Goal: Task Accomplishment & Management: Manage account settings

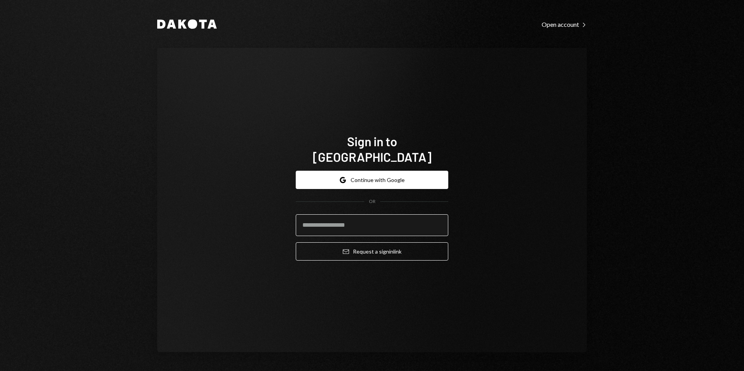
click at [368, 220] on input "email" at bounding box center [372, 226] width 153 height 22
click at [366, 182] on form "Google Continue with Google OR Email Request a sign in link" at bounding box center [372, 216] width 153 height 90
click at [370, 171] on button "Google Continue with Google" at bounding box center [372, 180] width 153 height 18
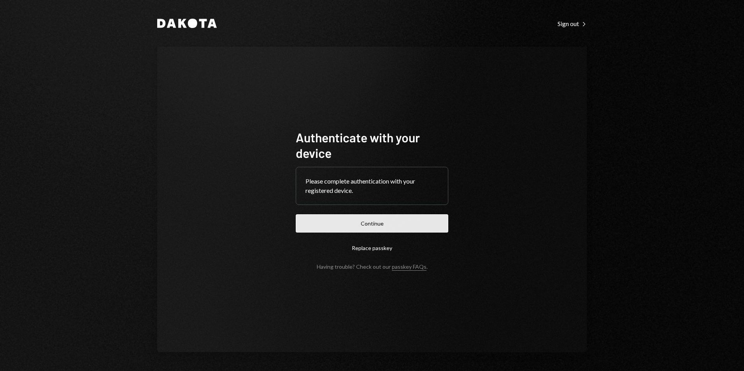
click at [383, 219] on button "Continue" at bounding box center [372, 224] width 153 height 18
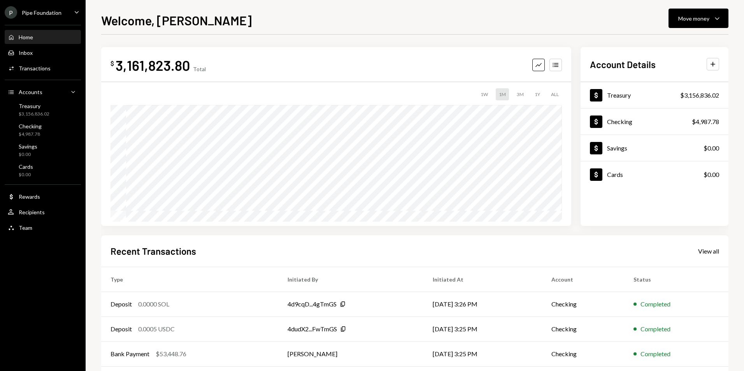
click at [37, 11] on div "Pipe Foundation" at bounding box center [42, 12] width 40 height 7
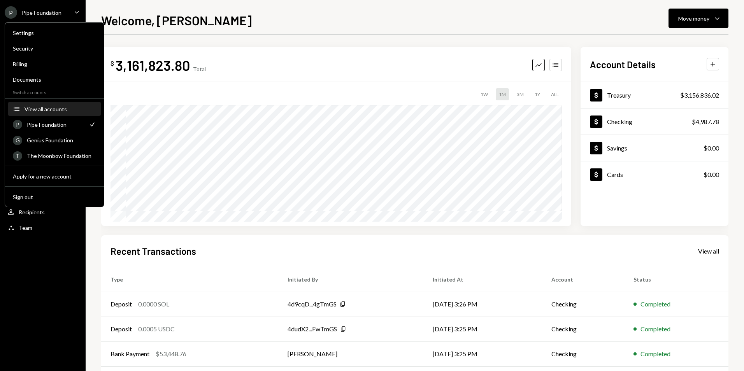
click at [53, 108] on div "View all accounts" at bounding box center [61, 109] width 72 height 7
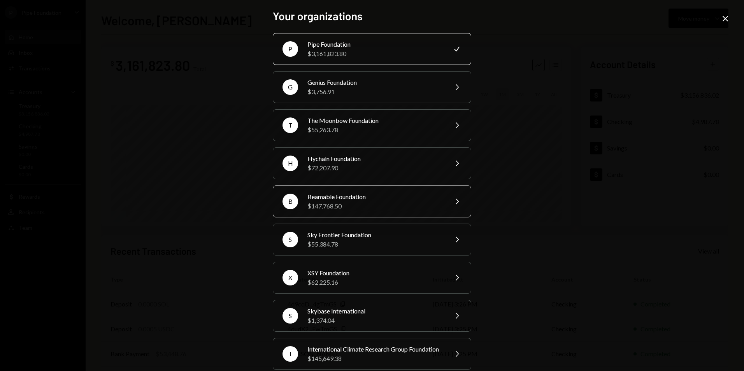
click at [379, 192] on div "Beamable Foundation" at bounding box center [375, 196] width 135 height 9
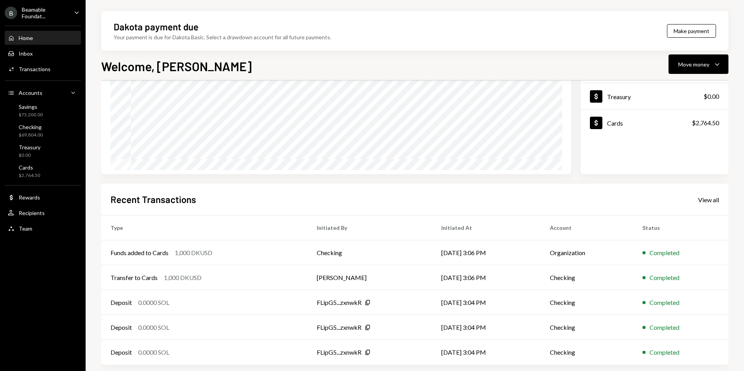
scroll to position [98, 0]
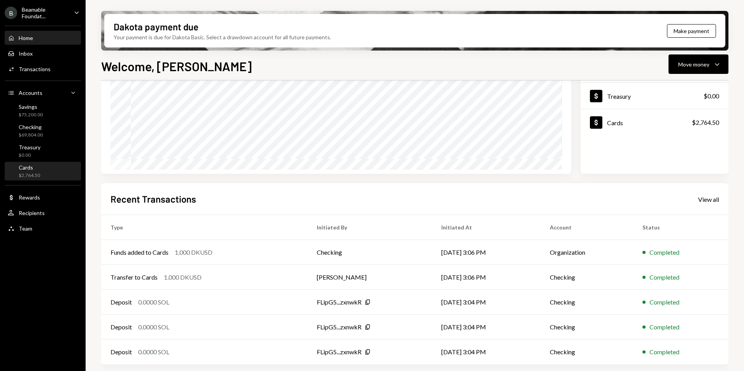
click at [52, 170] on div "Cards $2,764.50" at bounding box center [43, 171] width 70 height 15
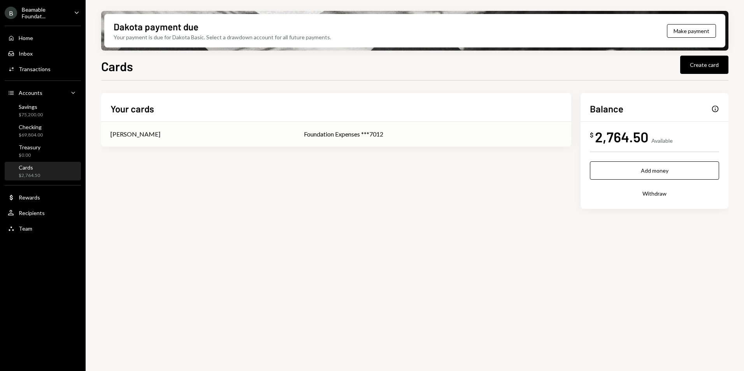
click at [407, 135] on div "Foundation Expenses ***7012" at bounding box center [433, 134] width 258 height 9
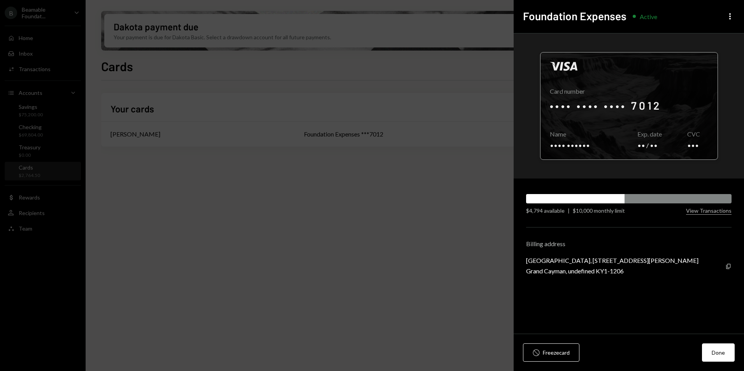
click at [652, 93] on div at bounding box center [629, 106] width 177 height 107
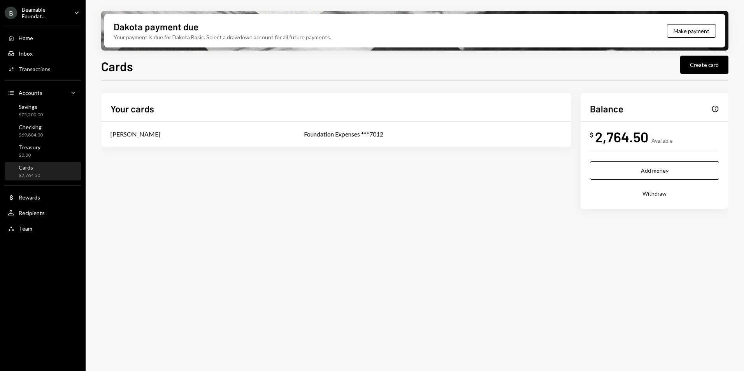
click at [42, 3] on ul "B Beamable Foundat... Caret Down Home Home Inbox Inbox Activities Transactions …" at bounding box center [43, 118] width 86 height 237
click at [43, 13] on div "Beamable Foundat..." at bounding box center [45, 12] width 46 height 13
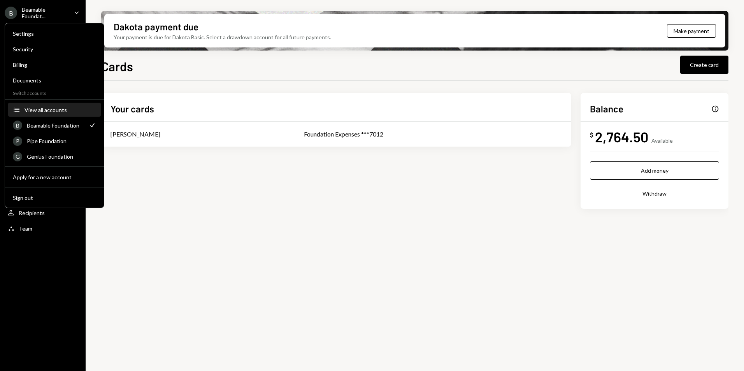
click at [53, 115] on button "Accounts View all accounts" at bounding box center [54, 110] width 93 height 14
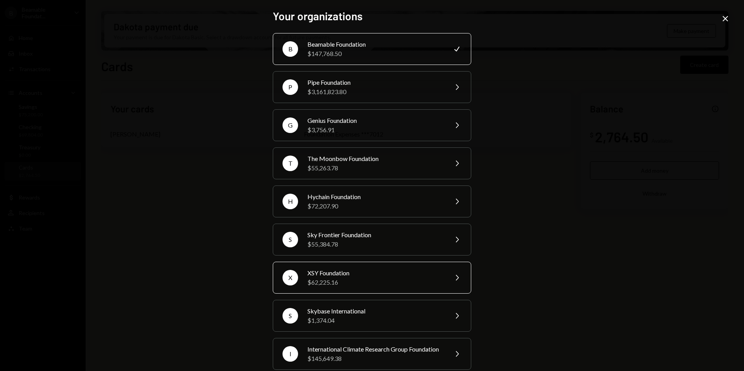
click at [356, 270] on div "XSY Foundation" at bounding box center [375, 273] width 135 height 9
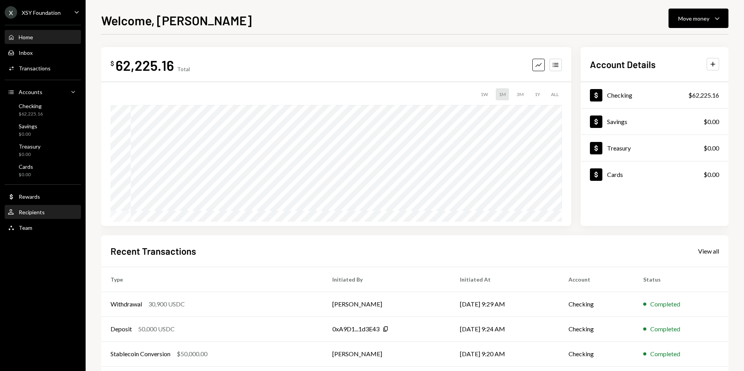
click at [41, 216] on div "User Recipients" at bounding box center [26, 212] width 37 height 7
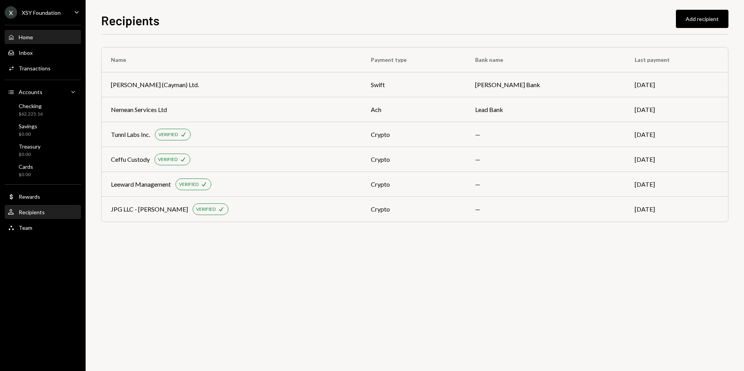
click at [39, 34] on div "Home Home" at bounding box center [43, 37] width 70 height 7
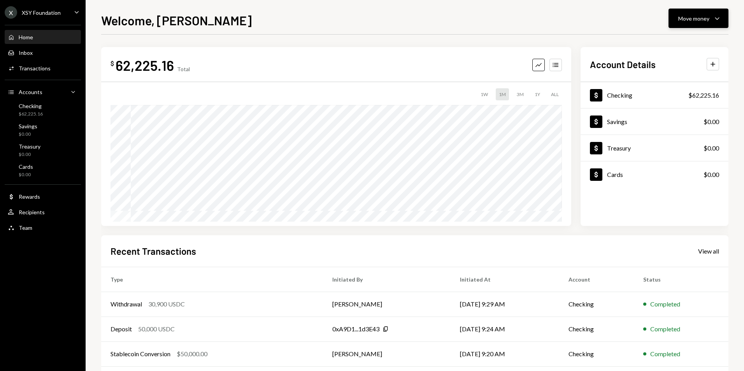
drag, startPoint x: 0, startPoint y: 0, endPoint x: 691, endPoint y: 16, distance: 690.9
click at [691, 16] on div "Move money" at bounding box center [694, 18] width 31 height 8
click at [690, 40] on div "Send" at bounding box center [692, 42] width 57 height 8
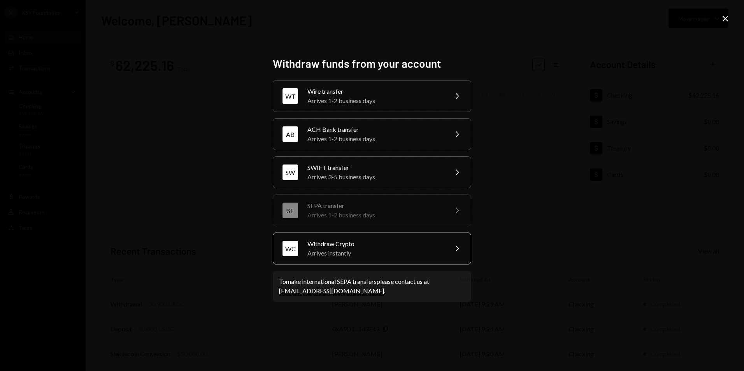
click at [348, 256] on div "Arrives instantly" at bounding box center [375, 253] width 135 height 9
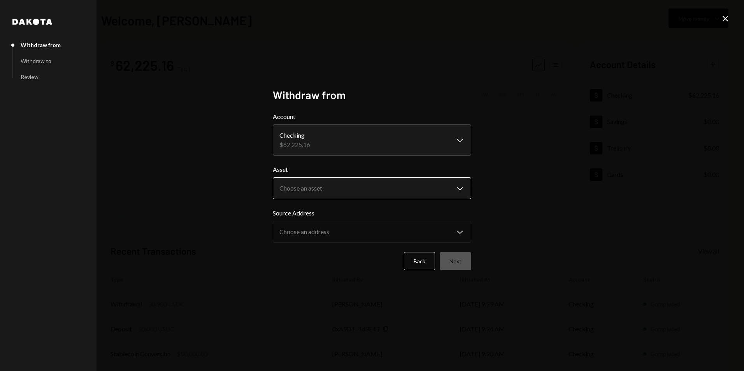
click at [338, 199] on body "**********" at bounding box center [372, 185] width 744 height 371
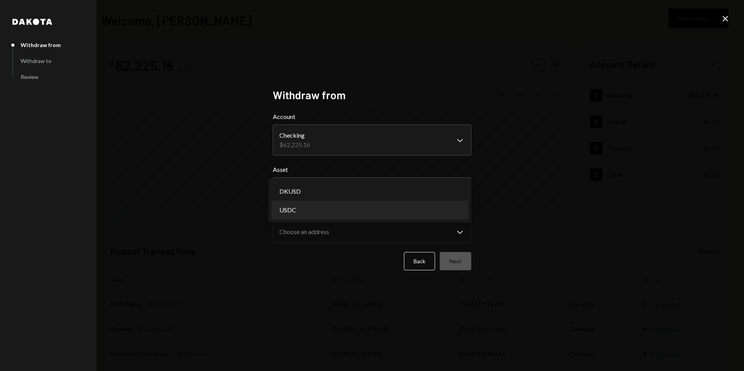
select select "****"
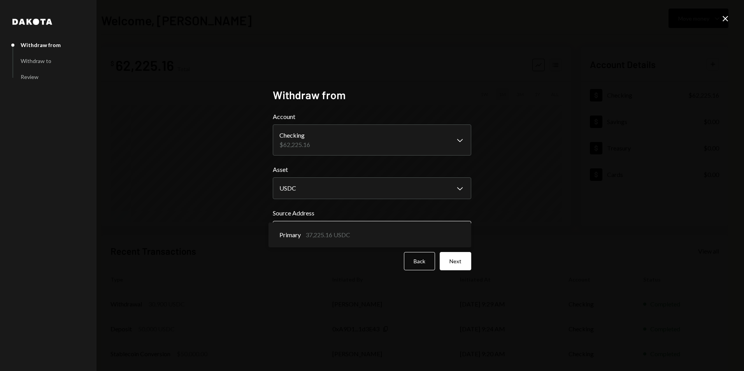
click at [345, 234] on body "**********" at bounding box center [372, 185] width 744 height 371
click at [455, 258] on button "Next" at bounding box center [456, 261] width 32 height 18
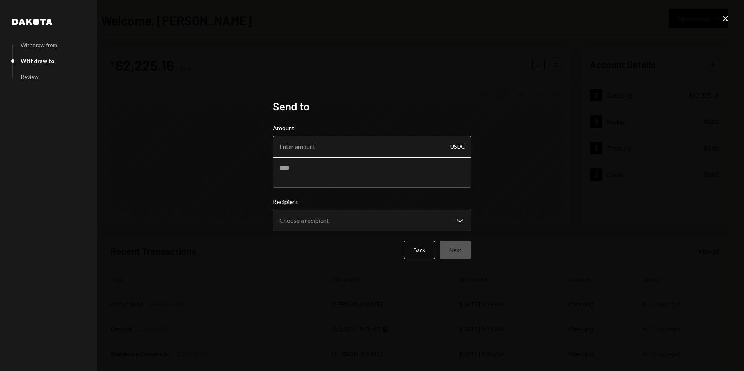
click at [330, 155] on input "Amount" at bounding box center [372, 147] width 199 height 22
type input "8900"
click at [377, 173] on textarea "**********" at bounding box center [372, 172] width 199 height 31
paste textarea "********"
type textarea "**********"
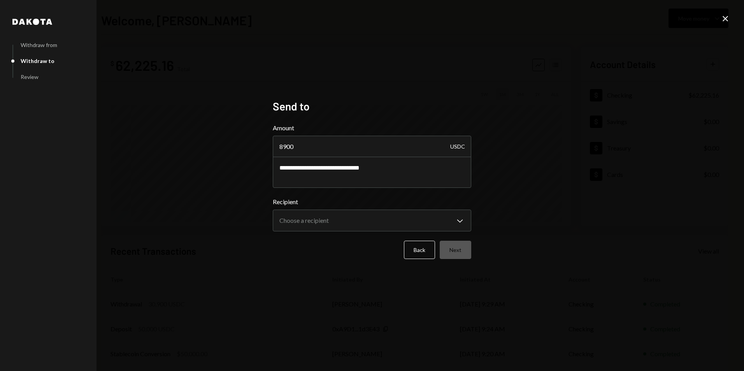
click at [379, 236] on form "**********" at bounding box center [372, 191] width 199 height 136
click at [378, 230] on body "**********" at bounding box center [372, 185] width 744 height 371
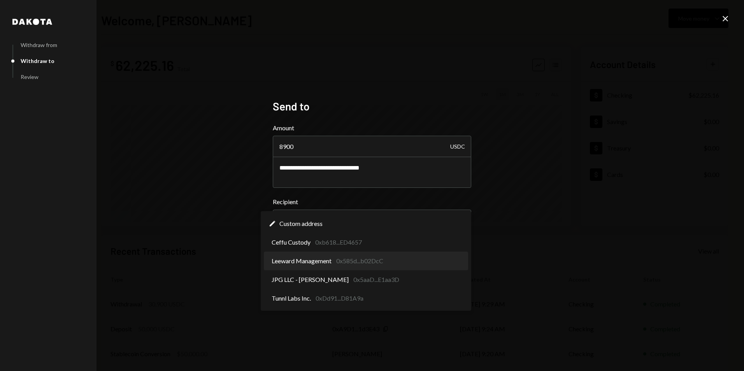
select select "**********"
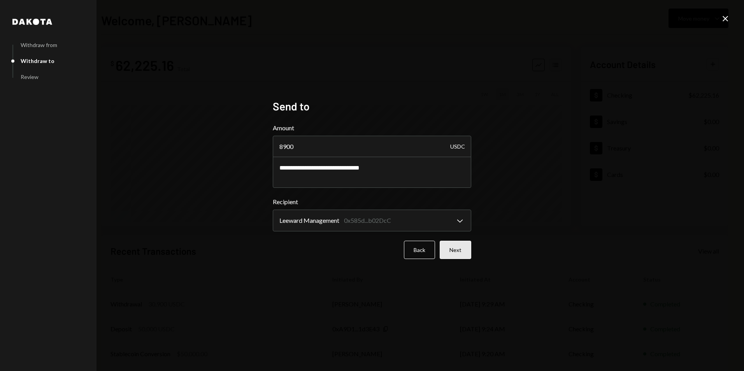
click at [463, 250] on button "Next" at bounding box center [456, 250] width 32 height 18
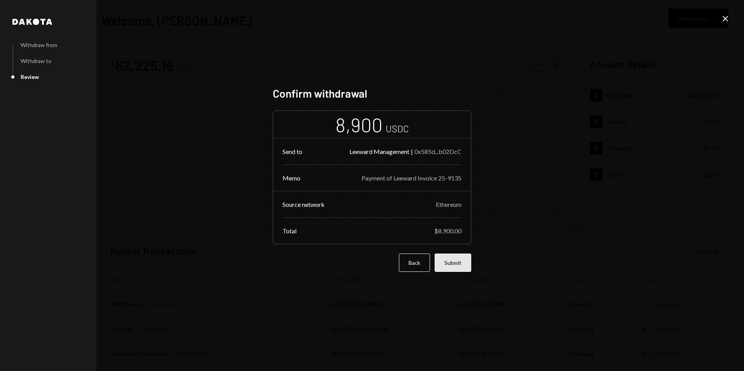
click at [451, 262] on button "Submit" at bounding box center [453, 263] width 37 height 18
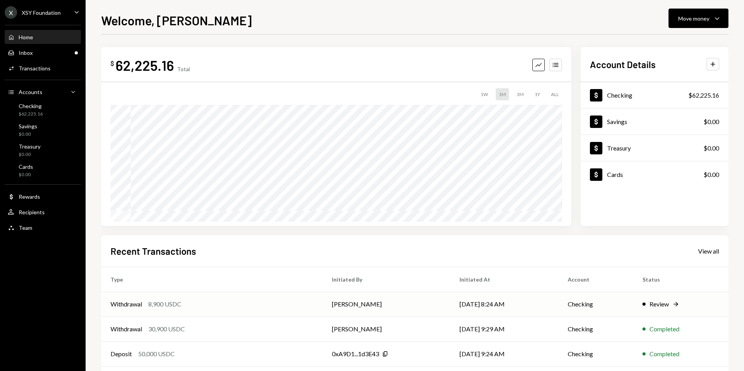
click at [614, 301] on td "Checking" at bounding box center [596, 304] width 75 height 25
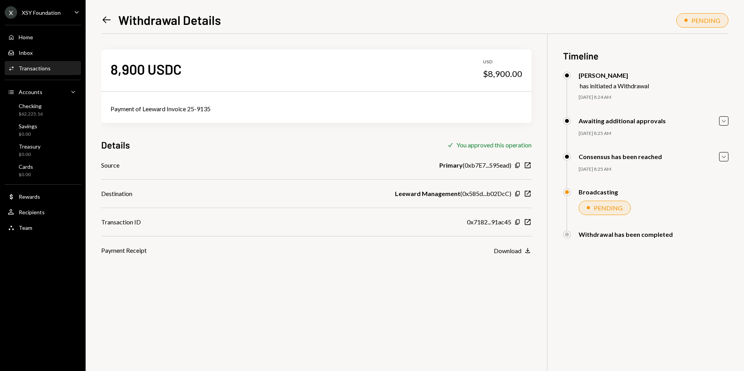
click at [106, 16] on icon "Left Arrow" at bounding box center [106, 19] width 11 height 11
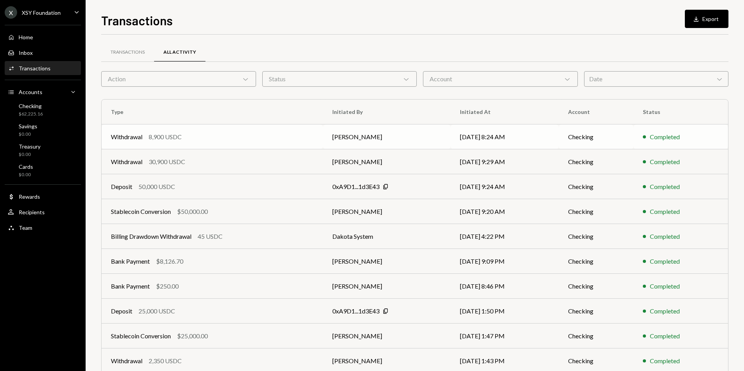
click at [256, 132] on div "Withdrawal 8,900 USDC" at bounding box center [212, 136] width 203 height 9
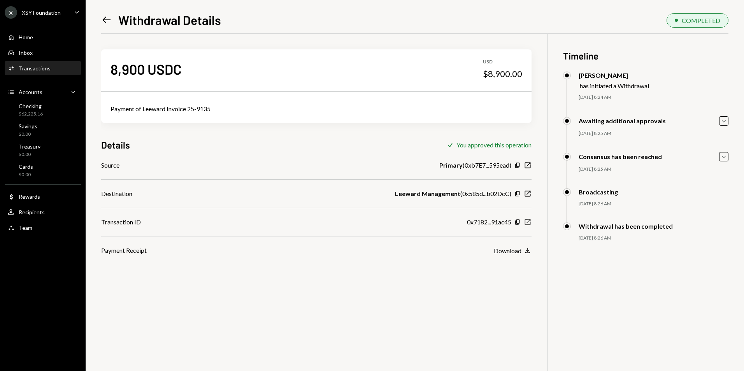
click at [528, 225] on icon "button" at bounding box center [528, 223] width 6 height 6
click at [45, 13] on div "XSY Foundation" at bounding box center [41, 12] width 39 height 7
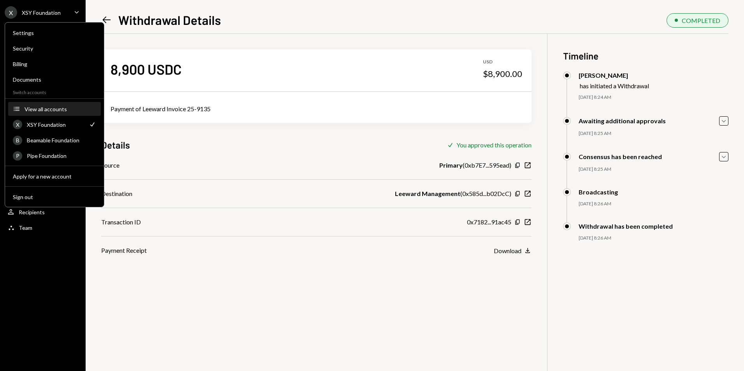
click at [57, 108] on div "View all accounts" at bounding box center [61, 109] width 72 height 7
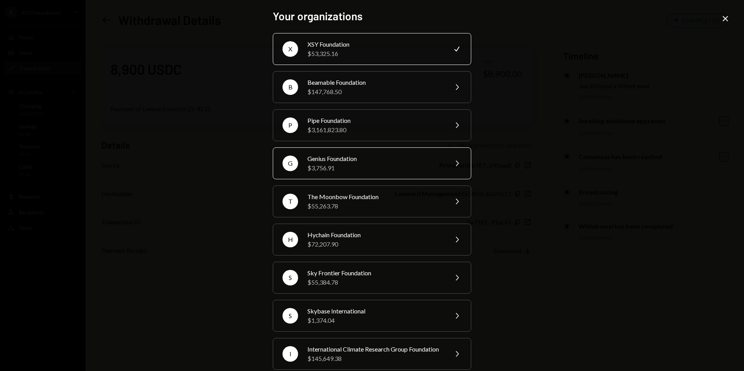
click at [362, 164] on div "$3,756.91" at bounding box center [375, 168] width 135 height 9
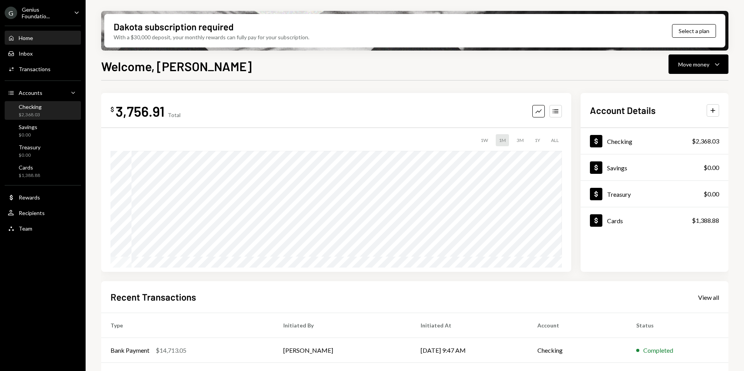
click at [60, 107] on div "Checking $2,368.03" at bounding box center [43, 111] width 70 height 15
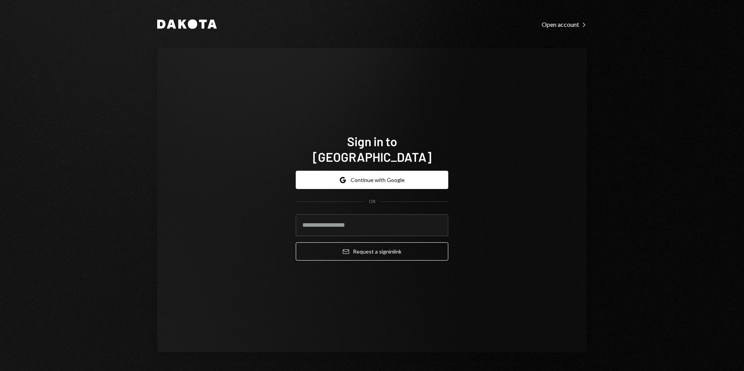
drag, startPoint x: 367, startPoint y: 217, endPoint x: 372, endPoint y: 200, distance: 17.4
click at [367, 217] on input "email" at bounding box center [372, 226] width 153 height 22
click at [382, 165] on div "Google Continue with Google OR Email Request a sign in link" at bounding box center [372, 216] width 153 height 102
click at [379, 174] on button "Google Continue with Google" at bounding box center [372, 180] width 153 height 18
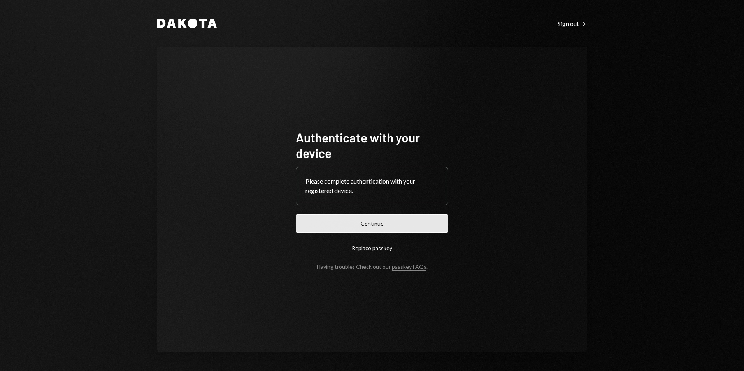
click at [392, 220] on button "Continue" at bounding box center [372, 224] width 153 height 18
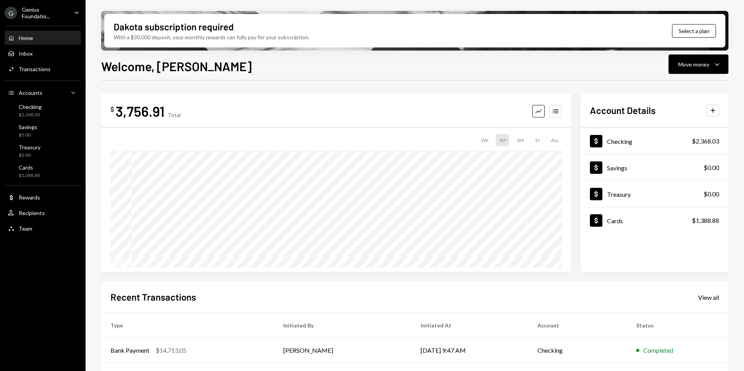
click at [35, 14] on div "Genius Foundatio..." at bounding box center [45, 12] width 46 height 13
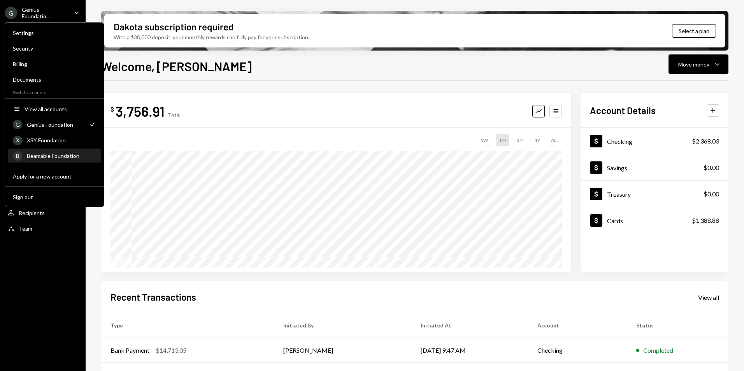
click at [63, 152] on div "B Beamable Foundation" at bounding box center [54, 156] width 83 height 13
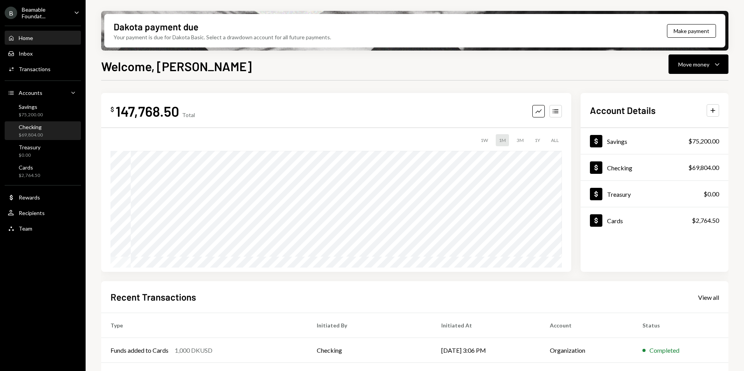
click at [55, 134] on div "Checking $69,804.00" at bounding box center [43, 131] width 70 height 15
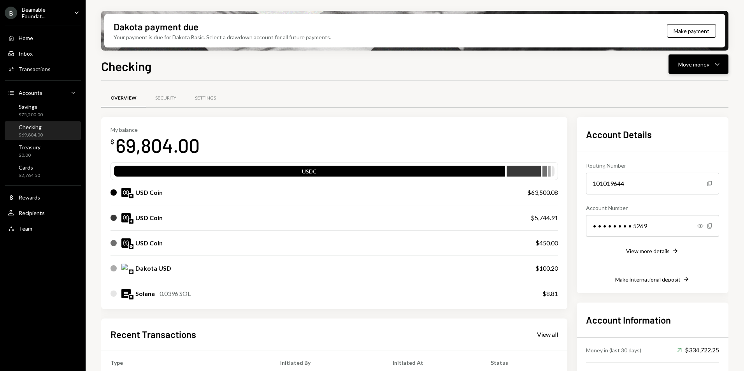
click at [691, 69] on button "Move money Caret Down" at bounding box center [699, 64] width 60 height 19
click at [685, 86] on div "Send" at bounding box center [692, 88] width 57 height 8
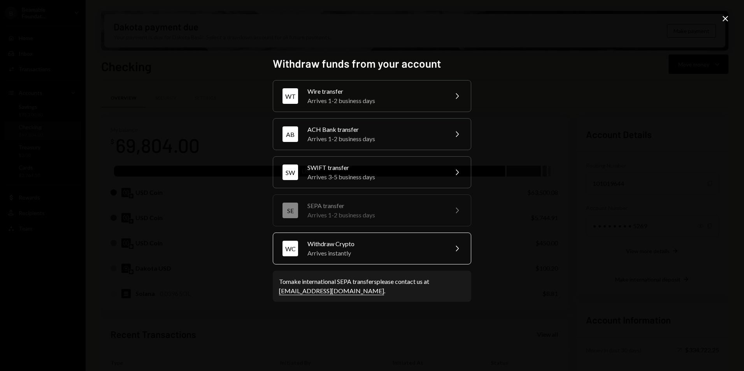
click at [360, 251] on div "Arrives instantly" at bounding box center [375, 253] width 135 height 9
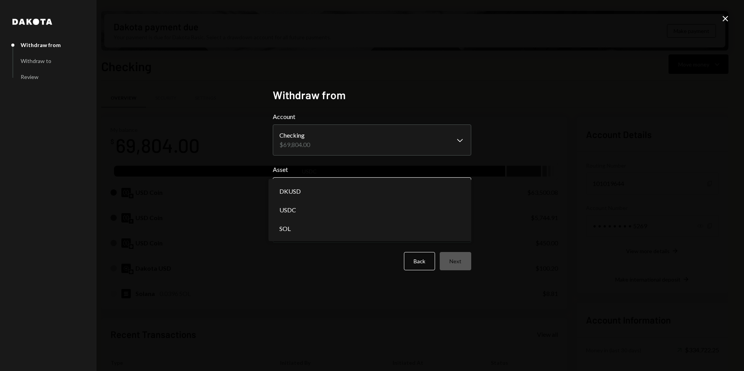
click at [357, 183] on body "B Beamable Foundat... Caret Down Home Home Inbox Inbox Activities Transactions …" at bounding box center [372, 185] width 744 height 371
select select "****"
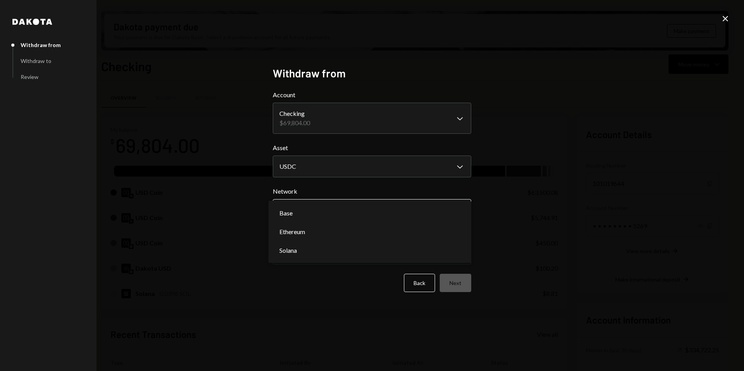
click at [343, 213] on body "B Beamable Foundat... Caret Down Home Home Inbox Inbox Activities Transactions …" at bounding box center [372, 185] width 744 height 371
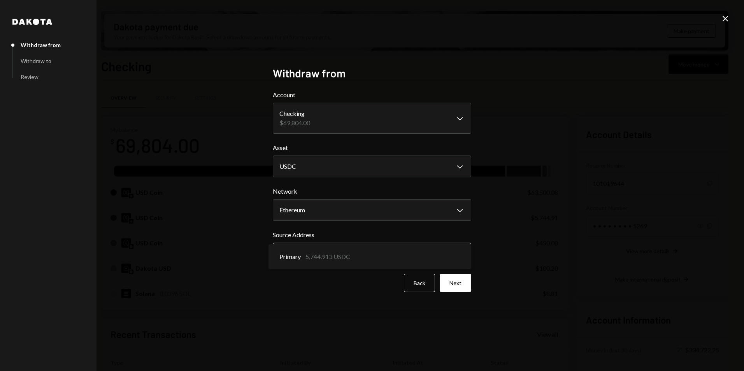
click at [338, 249] on body "B Beamable Foundat... Caret Down Home Home Inbox Inbox Activities Transactions …" at bounding box center [372, 185] width 744 height 371
click at [369, 207] on body "B Beamable Foundat... Caret Down Home Home Inbox Inbox Activities Transactions …" at bounding box center [372, 185] width 744 height 371
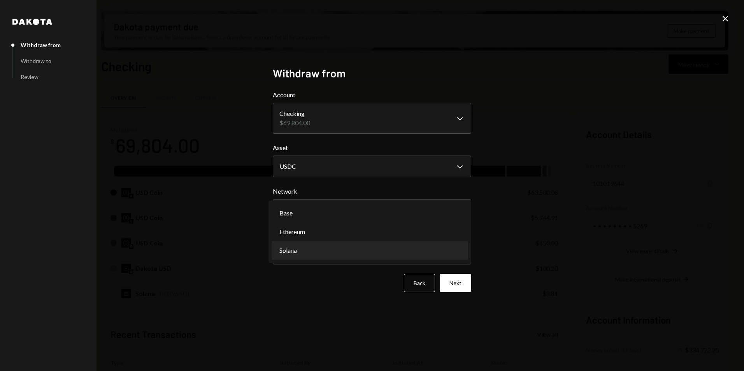
select select "**********"
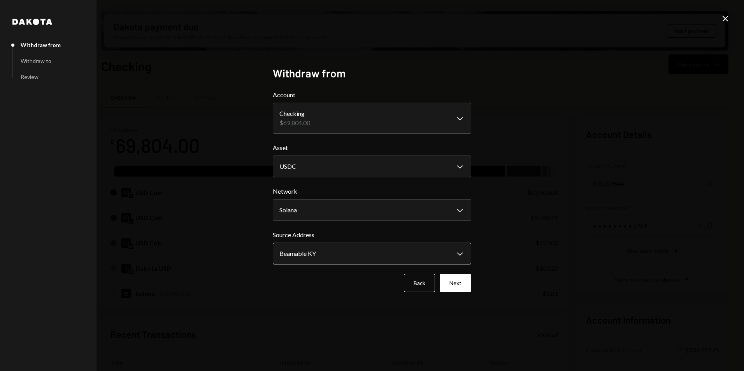
click at [346, 252] on body "B Beamable Foundat... Caret Down Home Home Inbox Inbox Activities Transactions …" at bounding box center [372, 185] width 744 height 371
click at [415, 284] on button "Back" at bounding box center [419, 283] width 31 height 18
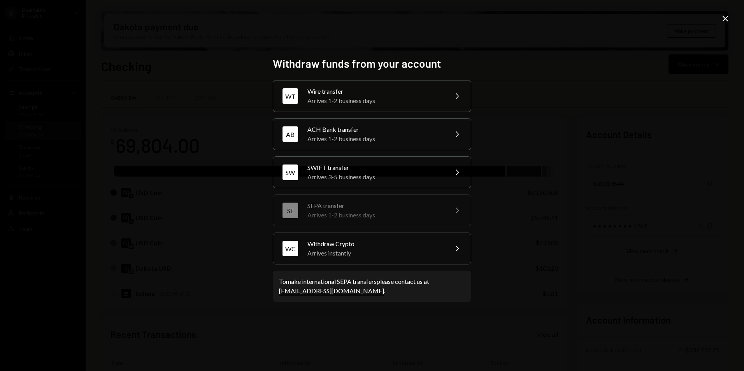
click at [727, 16] on icon "Close" at bounding box center [725, 18] width 9 height 9
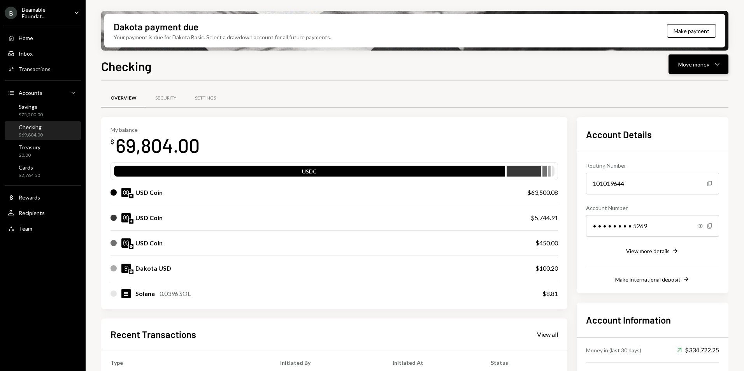
click at [684, 68] on div "Move money" at bounding box center [694, 64] width 31 height 8
click at [691, 146] on div "Swap stablecoins" at bounding box center [692, 147] width 57 height 8
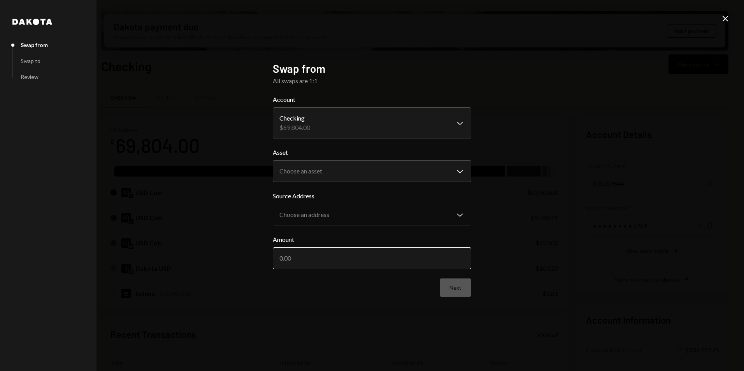
click at [376, 264] on input "Amount" at bounding box center [372, 259] width 199 height 22
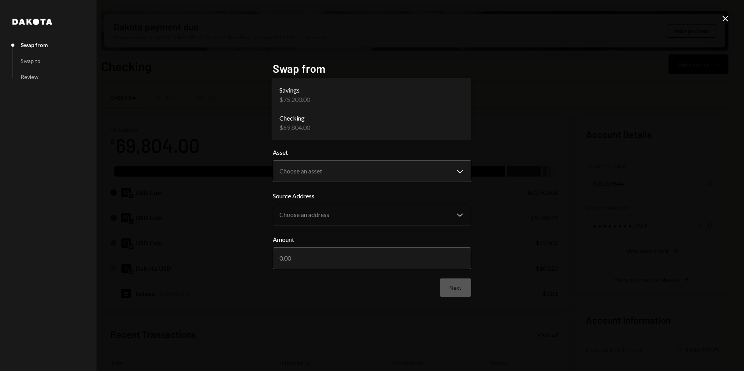
click at [347, 123] on body "B Beamable Foundat... Caret Down Home Home Inbox Inbox Activities Transactions …" at bounding box center [372, 185] width 744 height 371
click at [340, 169] on body "B Beamable Foundat... Caret Down Home Home Inbox Inbox Activities Transactions …" at bounding box center [372, 185] width 744 height 371
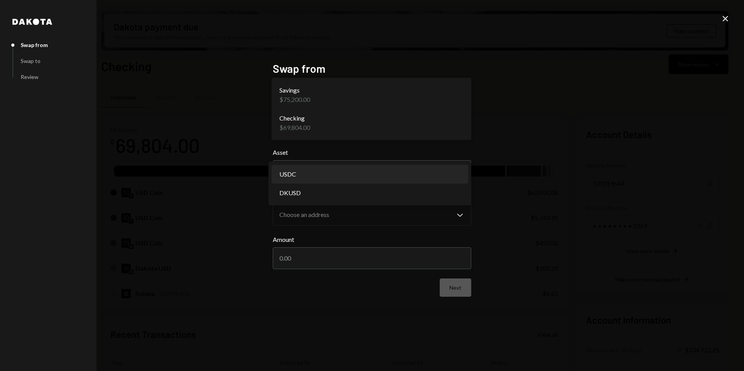
select select "****"
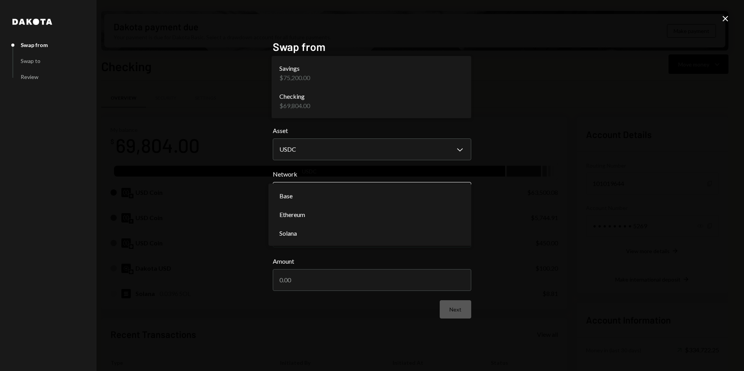
click at [311, 195] on body "B Beamable Foundat... Caret Down Home Home Inbox Inbox Activities Transactions …" at bounding box center [372, 185] width 744 height 371
select select "**********"
click at [327, 239] on body "B Beamable Foundat... Caret Down Home Home Inbox Inbox Activities Transactions …" at bounding box center [372, 185] width 744 height 371
click at [338, 276] on input "Amount" at bounding box center [372, 280] width 199 height 22
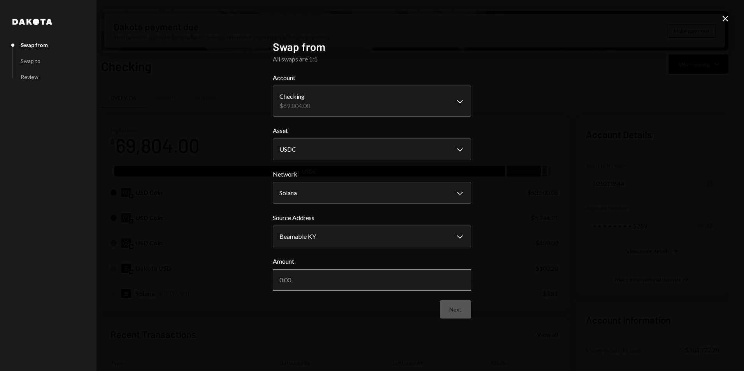
click at [338, 276] on input "Amount" at bounding box center [372, 280] width 199 height 22
type input "15000"
click at [457, 312] on button "Next" at bounding box center [456, 310] width 32 height 18
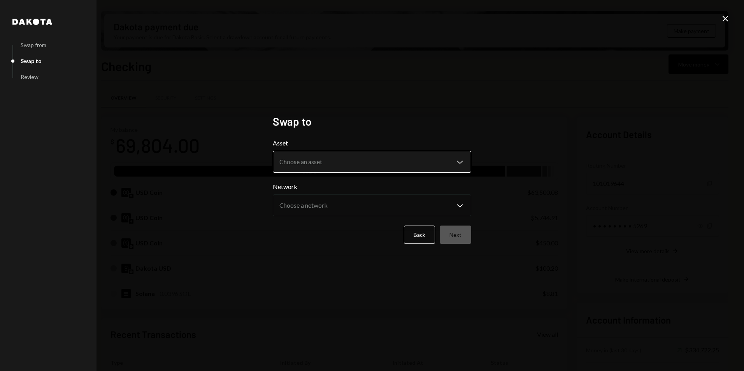
click at [301, 151] on button "Choose an asset Chevron Down" at bounding box center [372, 162] width 199 height 22
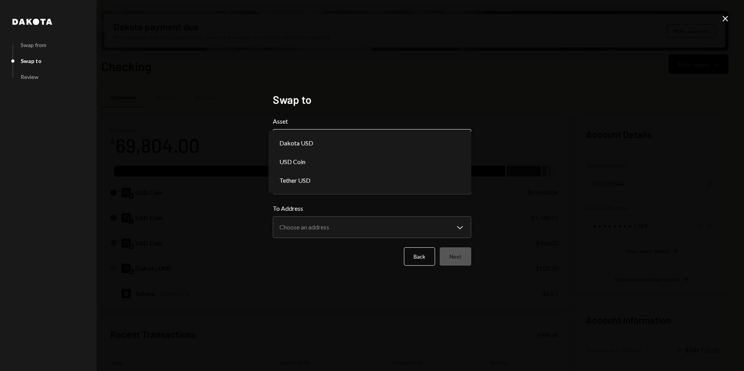
click at [315, 143] on body "B Beamable Foundat... Caret Down Home Home Inbox Inbox Activities Transactions …" at bounding box center [372, 185] width 744 height 371
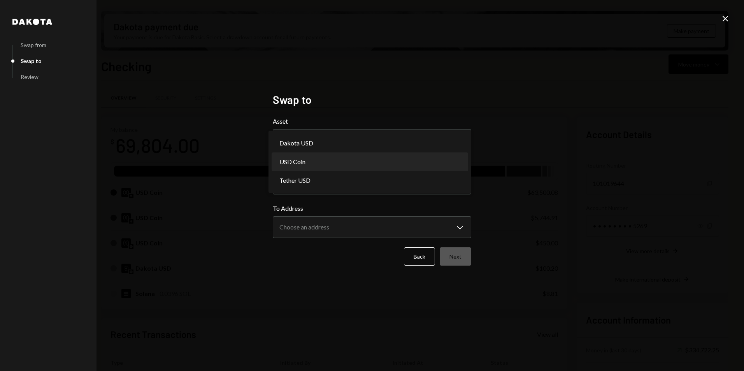
select select "****"
click at [310, 190] on body "B Beamable Foundat... Caret Down Home Home Inbox Inbox Activities Transactions …" at bounding box center [372, 185] width 744 height 371
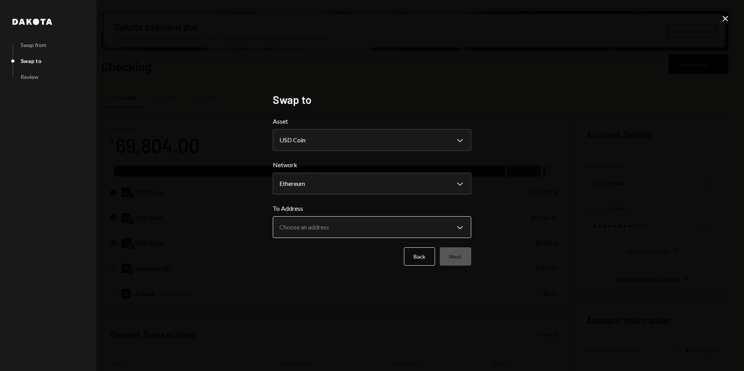
click at [308, 223] on body "B Beamable Foundat... Caret Down Home Home Inbox Inbox Activities Transactions …" at bounding box center [372, 185] width 744 height 371
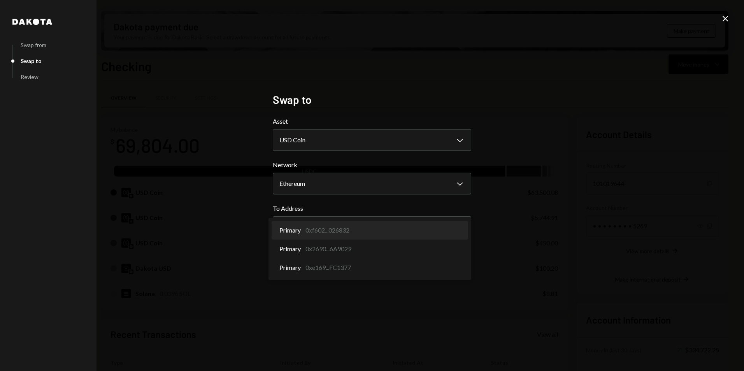
select select "**********"
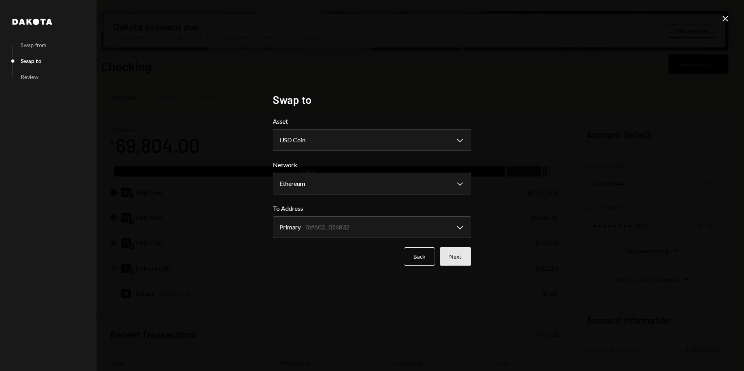
click at [456, 254] on button "Next" at bounding box center [456, 257] width 32 height 18
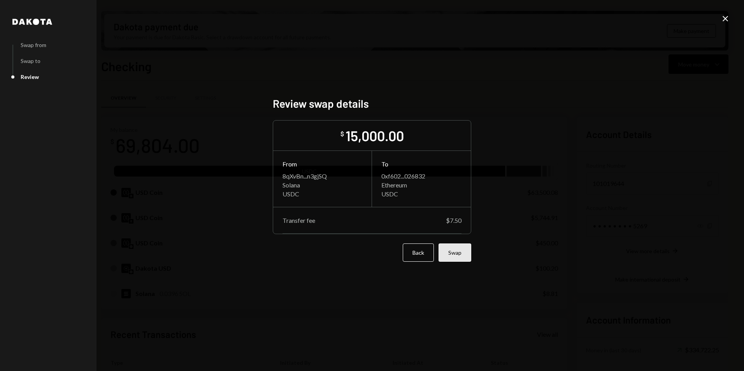
click at [461, 255] on button "Swap" at bounding box center [455, 253] width 33 height 18
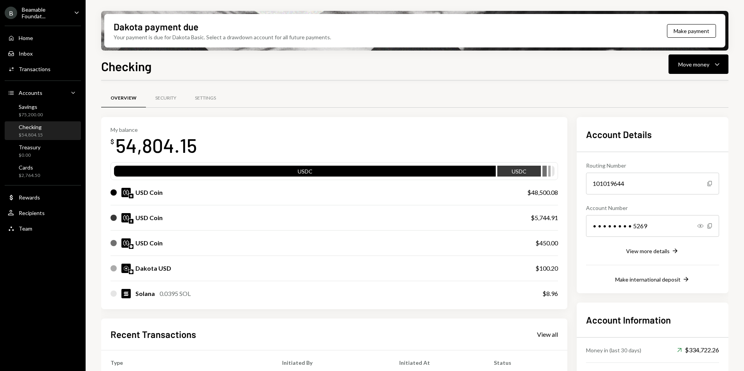
scroll to position [39, 0]
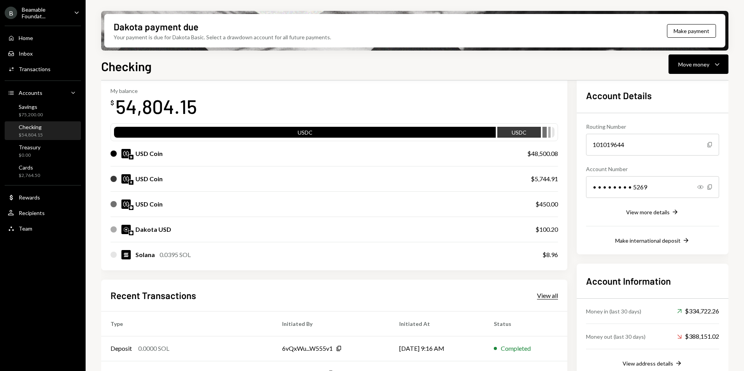
click at [542, 296] on div "View all" at bounding box center [547, 296] width 21 height 8
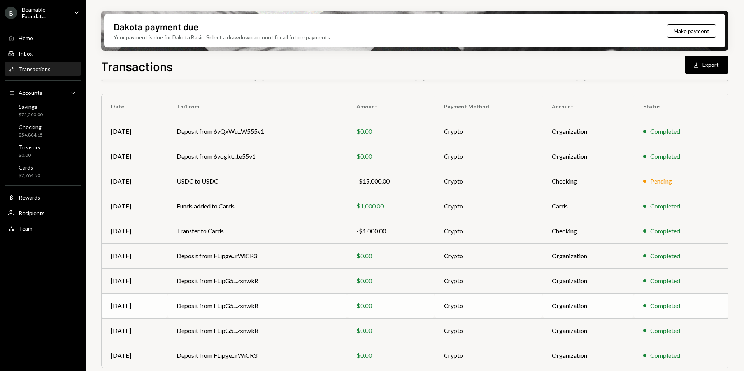
scroll to position [72, 0]
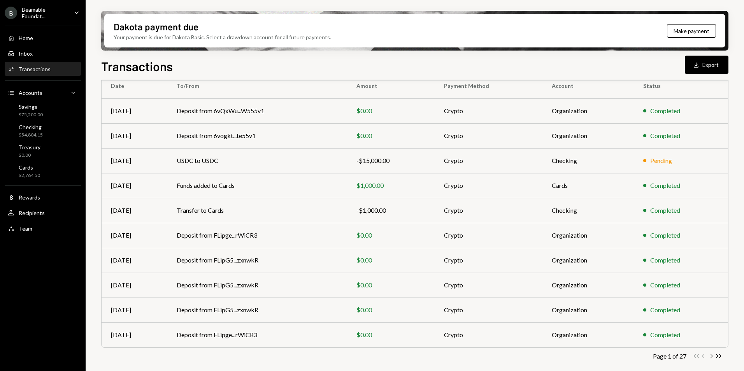
click at [711, 358] on icon "Chevron Right" at bounding box center [711, 356] width 7 height 7
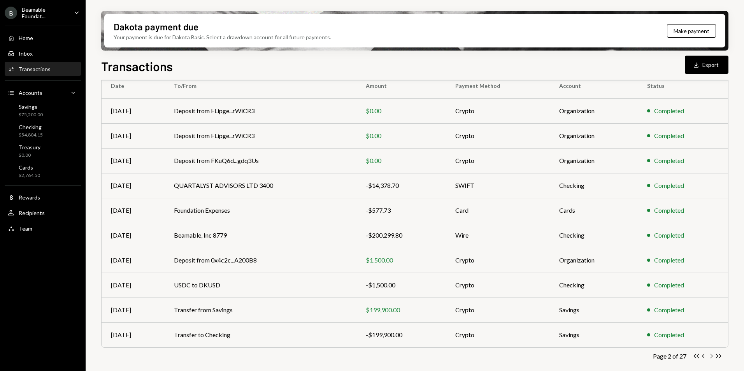
click at [711, 358] on icon "Chevron Right" at bounding box center [711, 356] width 7 height 7
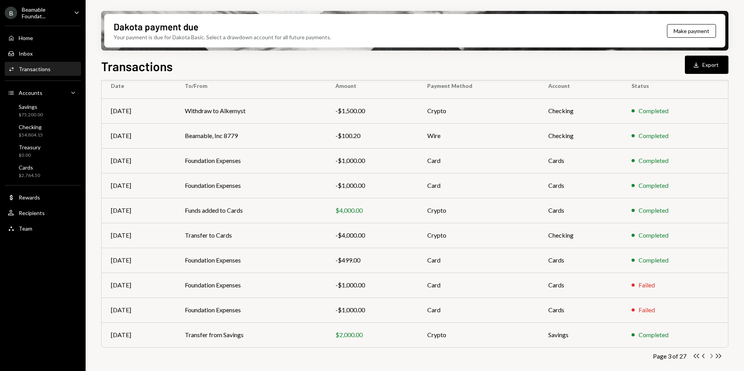
click at [711, 358] on icon "button" at bounding box center [712, 356] width 2 height 4
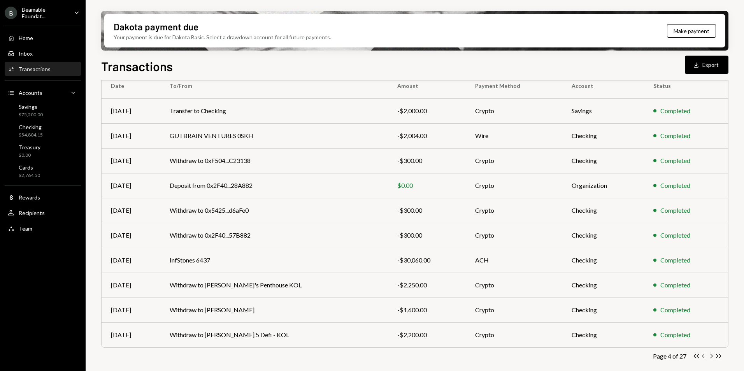
click at [704, 359] on icon "Chevron Left" at bounding box center [703, 356] width 7 height 7
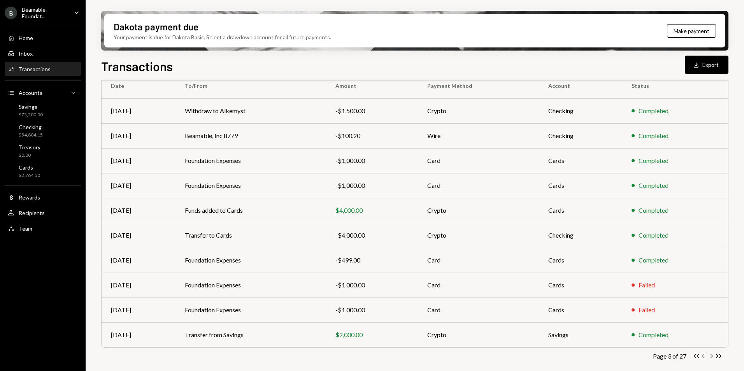
click at [704, 357] on icon "Chevron Left" at bounding box center [703, 356] width 7 height 7
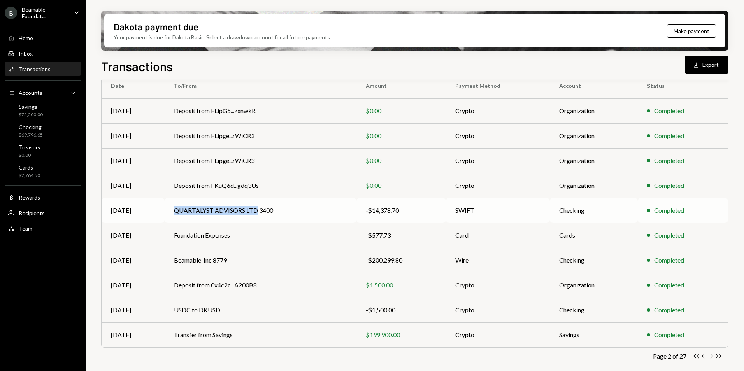
copy td "QUARTALYST ADVISORS LTD"
drag, startPoint x: 172, startPoint y: 211, endPoint x: 254, endPoint y: 215, distance: 81.9
click at [254, 215] on td "QUARTALYST ADVISORS LTD 3400" at bounding box center [261, 210] width 192 height 25
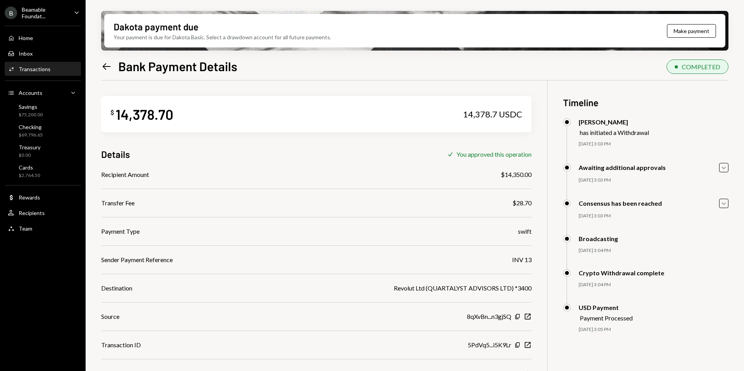
click at [104, 69] on icon "Left Arrow" at bounding box center [106, 66] width 11 height 11
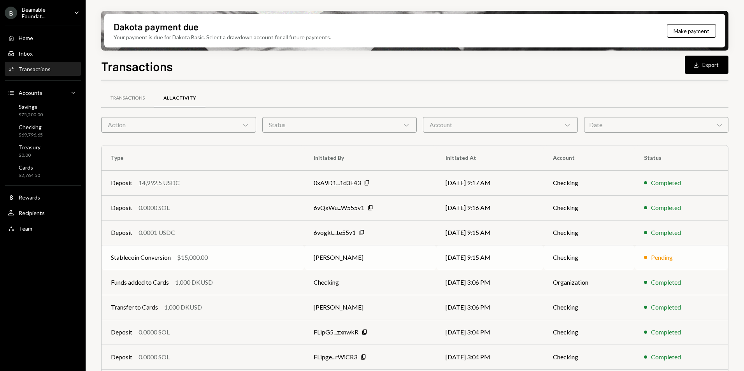
scroll to position [72, 0]
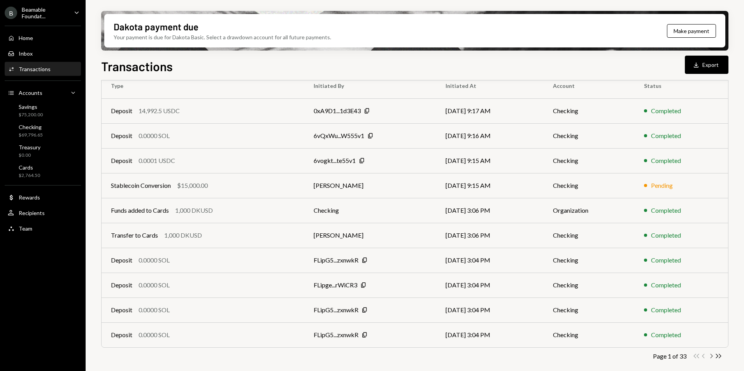
click at [712, 356] on icon "button" at bounding box center [712, 356] width 2 height 4
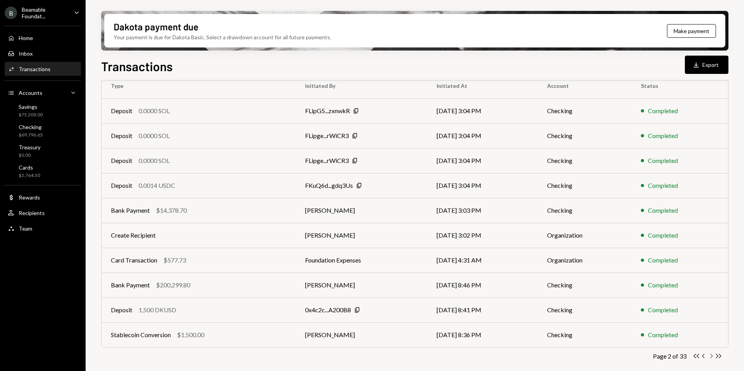
click at [714, 358] on icon "Chevron Right" at bounding box center [711, 356] width 7 height 7
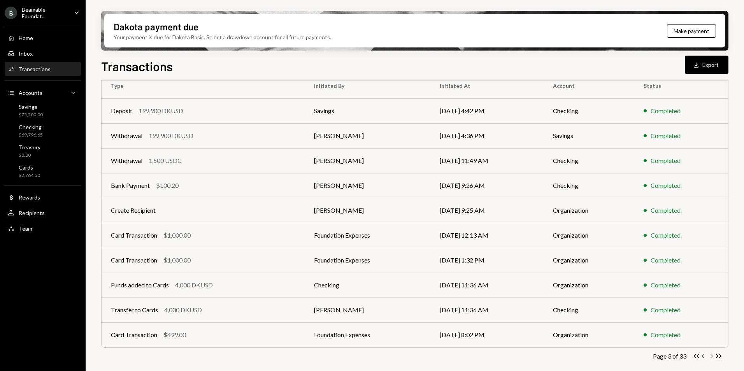
click at [710, 359] on icon "Chevron Right" at bounding box center [711, 356] width 7 height 7
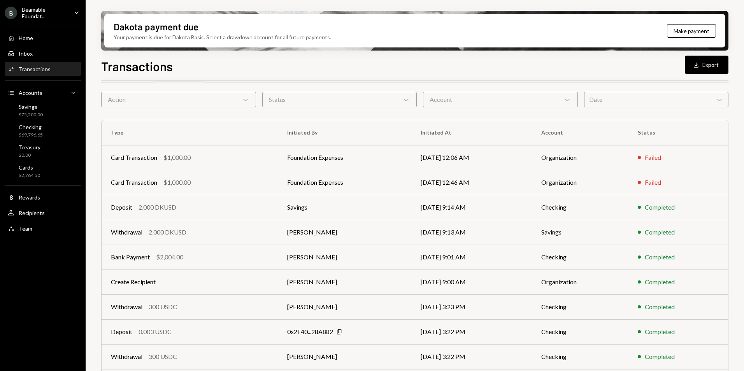
scroll to position [0, 0]
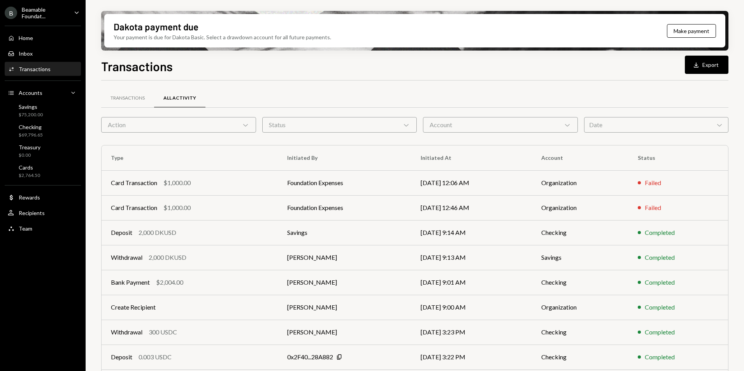
click at [178, 127] on div "Action Chevron Down" at bounding box center [178, 125] width 155 height 16
click at [132, 100] on div "Transactions" at bounding box center [128, 98] width 34 height 7
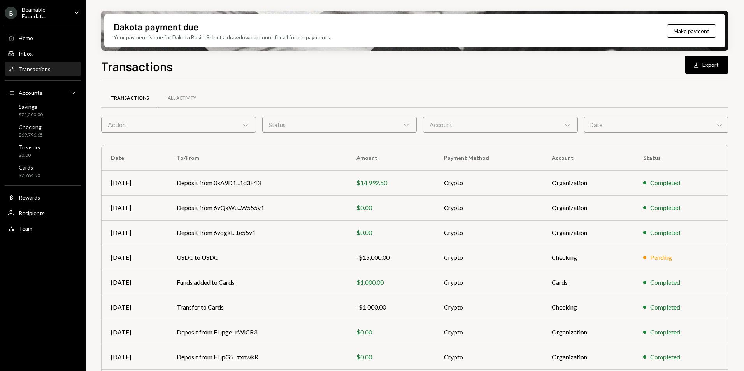
click at [140, 127] on div "Action Chevron Down" at bounding box center [178, 125] width 155 height 16
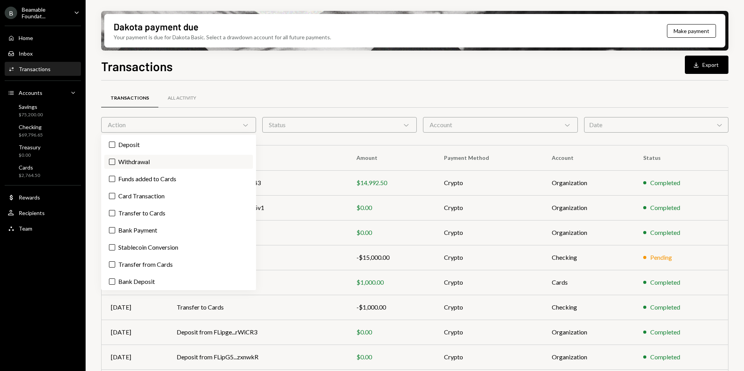
click at [150, 159] on label "Withdrawal" at bounding box center [178, 162] width 149 height 14
click at [115, 159] on button "Withdrawal" at bounding box center [112, 162] width 6 height 6
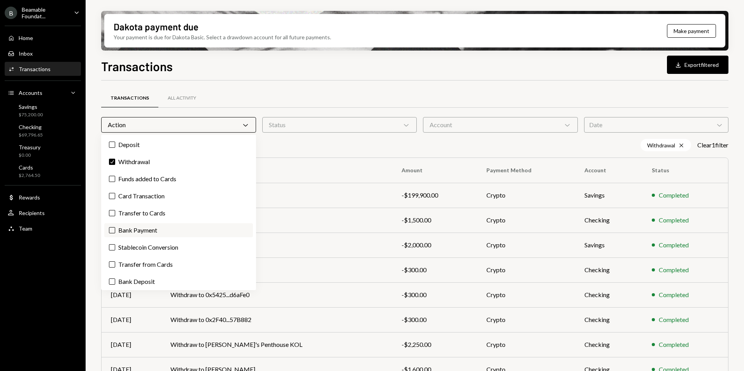
click at [153, 232] on label "Bank Payment" at bounding box center [178, 230] width 149 height 14
click at [115, 232] on button "Bank Payment" at bounding box center [112, 230] width 6 height 6
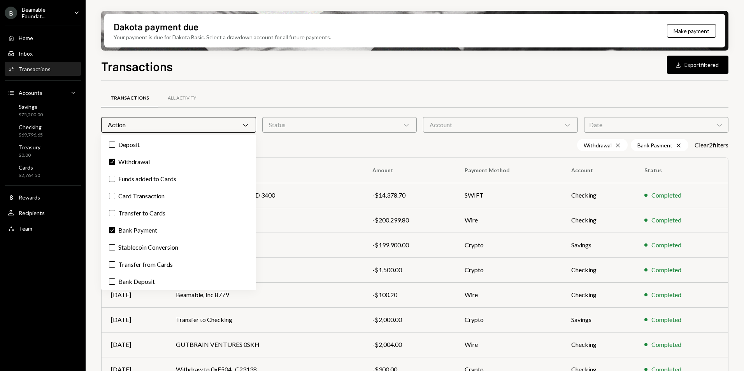
click at [352, 72] on div "Transactions Download Export filtered" at bounding box center [415, 65] width 628 height 17
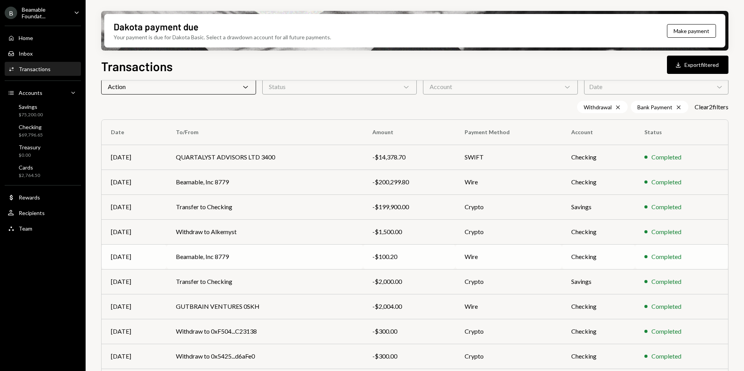
scroll to position [84, 0]
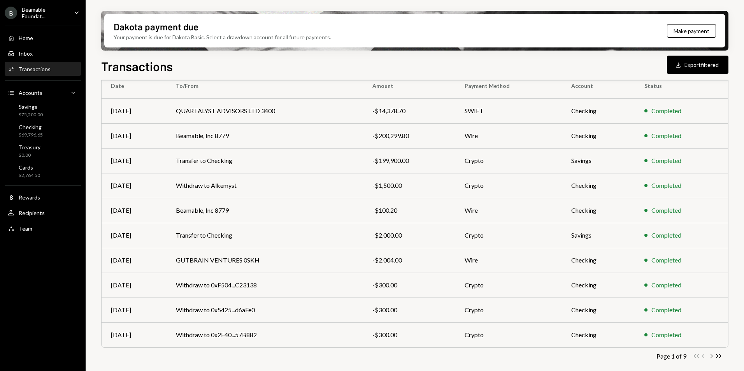
click at [712, 359] on icon "Chevron Right" at bounding box center [711, 356] width 7 height 7
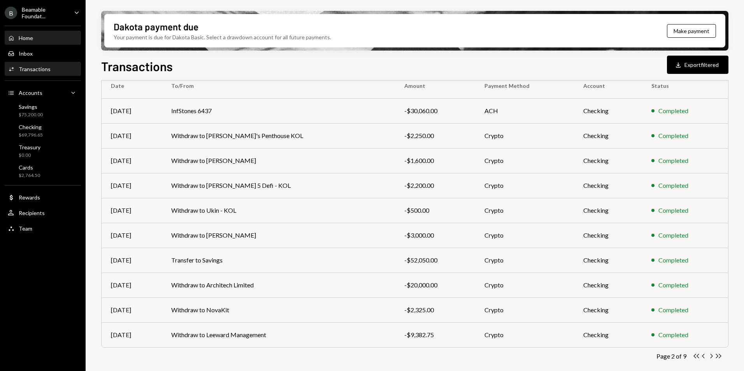
click at [51, 35] on div "Home Home" at bounding box center [43, 38] width 70 height 7
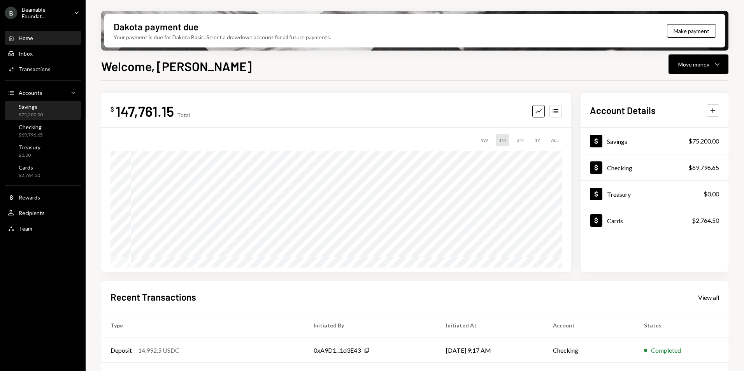
click at [39, 106] on div "Savings" at bounding box center [31, 107] width 24 height 7
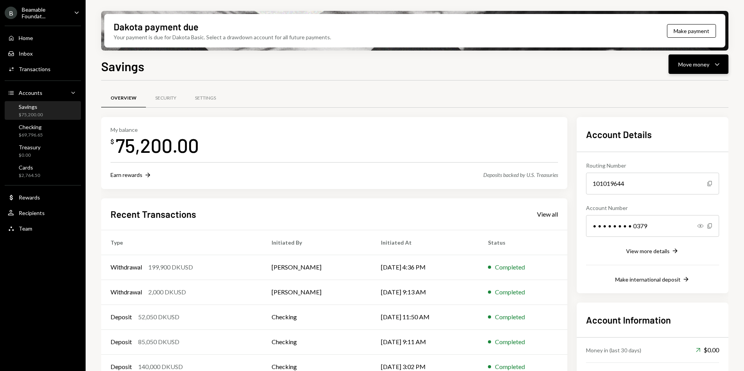
click at [700, 63] on div "Move money" at bounding box center [694, 64] width 31 height 8
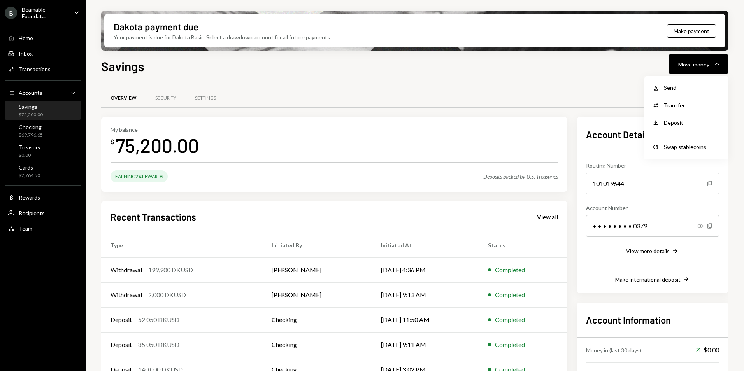
click at [372, 87] on div "Overview Security Settings My balance $ 75,200.00 Earning 2% Rewards Deposits b…" at bounding box center [415, 257] width 628 height 352
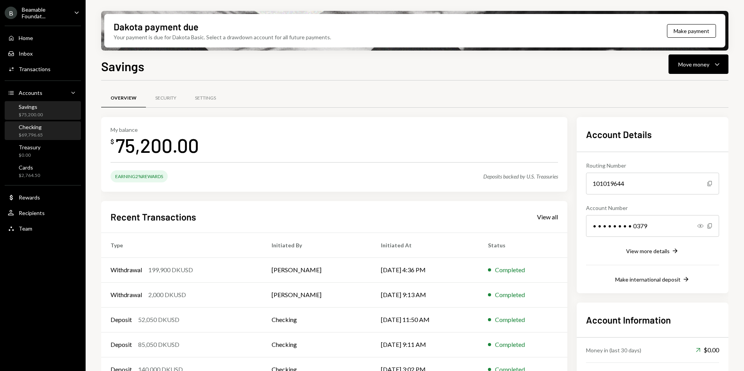
click at [47, 128] on div "Checking $69,796.65" at bounding box center [43, 131] width 70 height 15
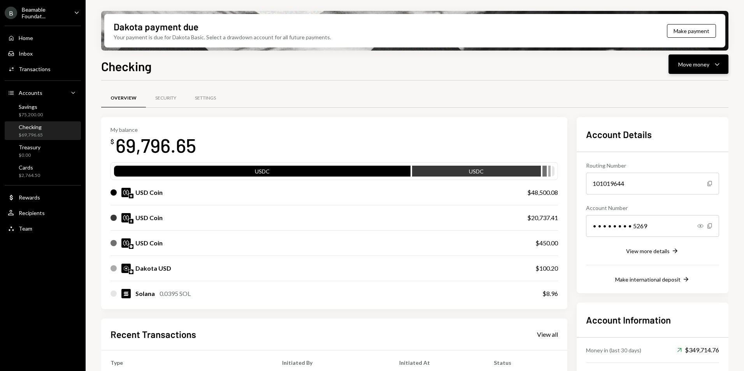
click at [696, 64] on div "Move money" at bounding box center [694, 64] width 31 height 8
click at [676, 84] on div "Send" at bounding box center [692, 88] width 57 height 8
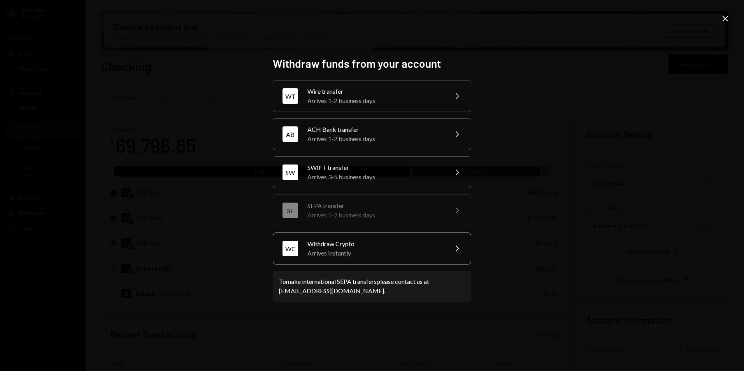
click at [360, 252] on div "Arrives instantly" at bounding box center [375, 253] width 135 height 9
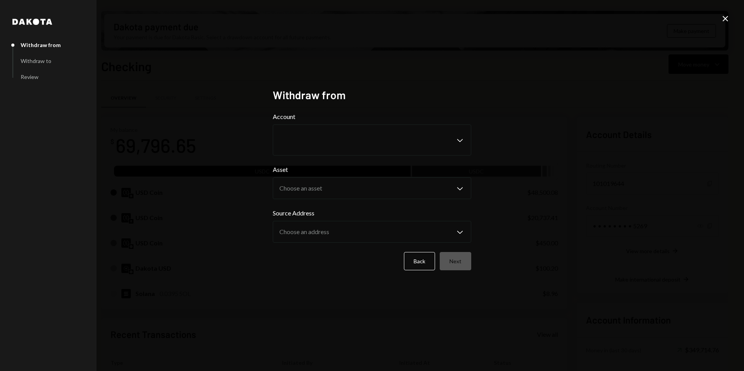
click at [326, 119] on label "Account" at bounding box center [372, 116] width 199 height 9
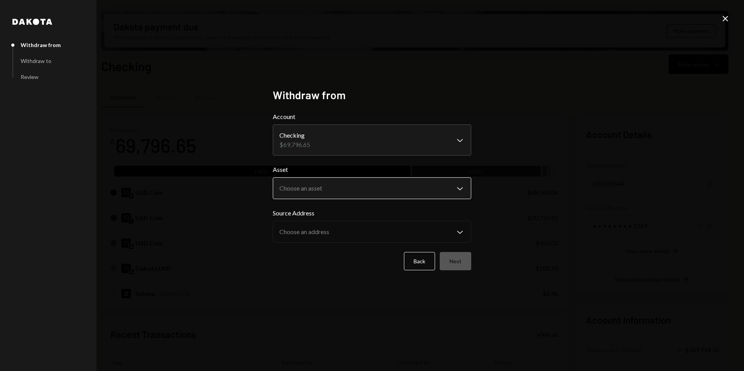
click at [340, 196] on body "B Beamable Foundat... Caret Down Home Home Inbox Inbox Activities Transactions …" at bounding box center [372, 185] width 744 height 371
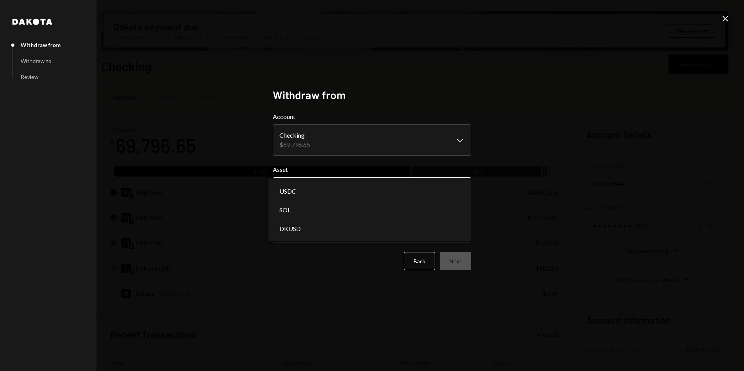
select select "****"
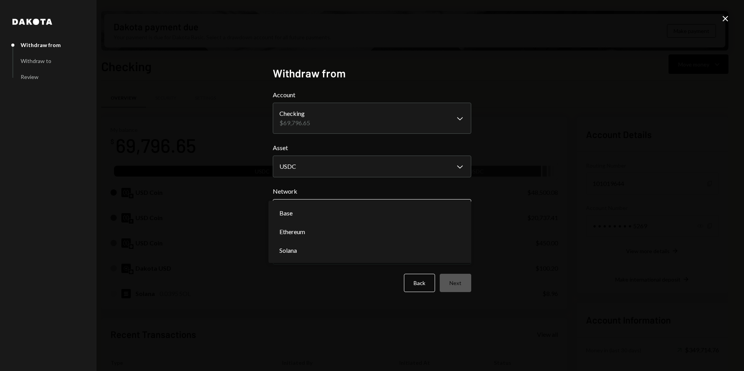
click at [339, 203] on body "B Beamable Foundat... Caret Down Home Home Inbox Inbox Activities Transactions …" at bounding box center [372, 185] width 744 height 371
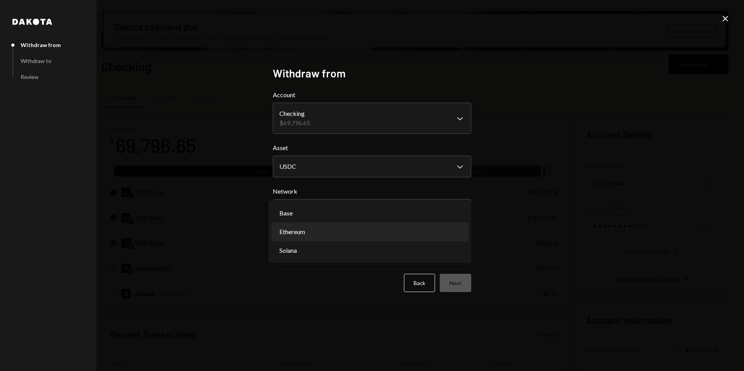
select select "**********"
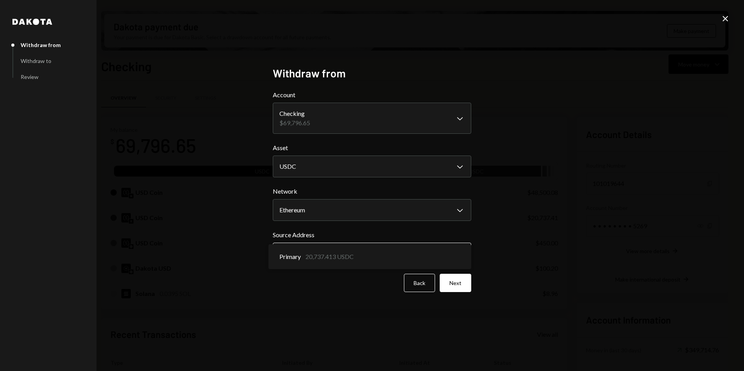
click at [338, 251] on body "B Beamable Foundat... Caret Down Home Home Inbox Inbox Activities Transactions …" at bounding box center [372, 185] width 744 height 371
click at [452, 281] on button "Next" at bounding box center [456, 283] width 32 height 18
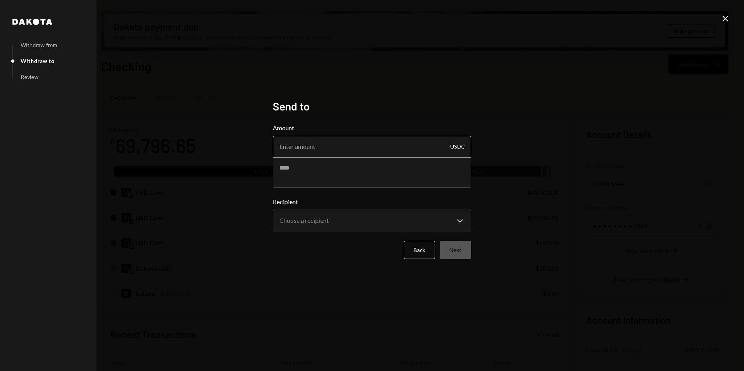
click at [341, 145] on input "Amount" at bounding box center [372, 147] width 199 height 22
type input "9027.50"
type textarea "**********"
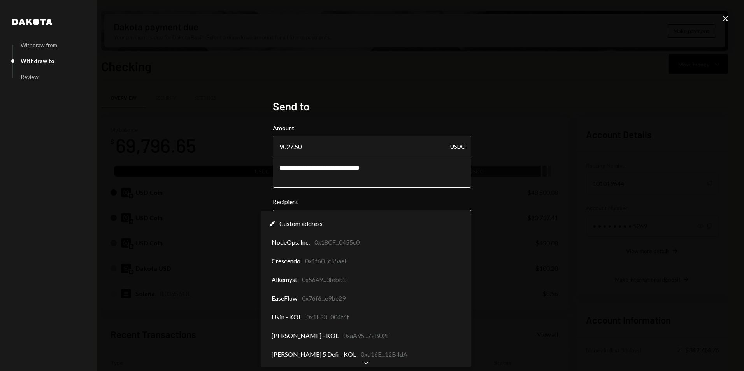
click at [354, 220] on body "B Beamable Foundat... Caret Down Home Home Inbox Inbox Activities Transactions …" at bounding box center [372, 185] width 744 height 371
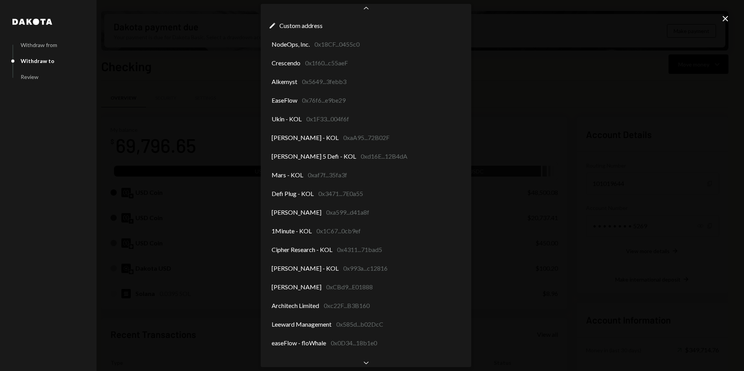
scroll to position [44, 0]
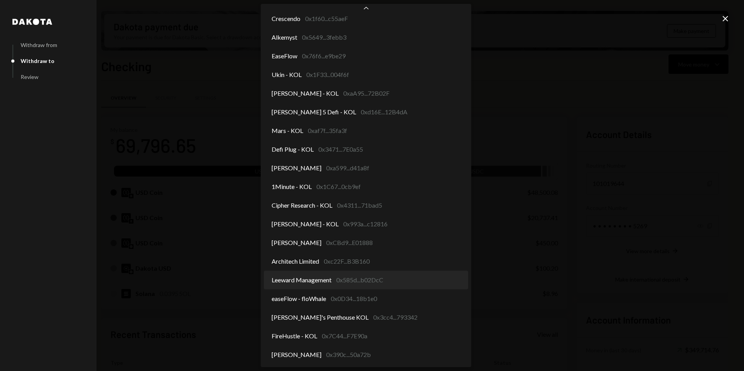
select select "**********"
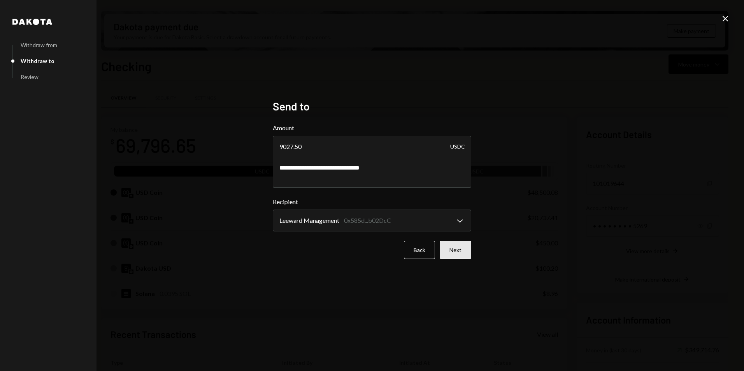
click at [452, 249] on button "Next" at bounding box center [456, 250] width 32 height 18
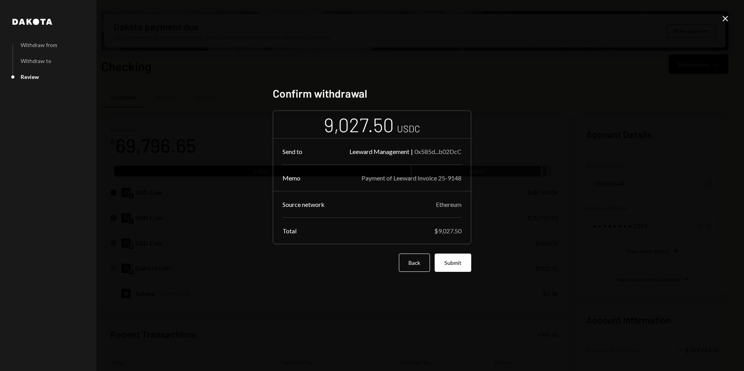
click at [457, 260] on button "Submit" at bounding box center [453, 263] width 37 height 18
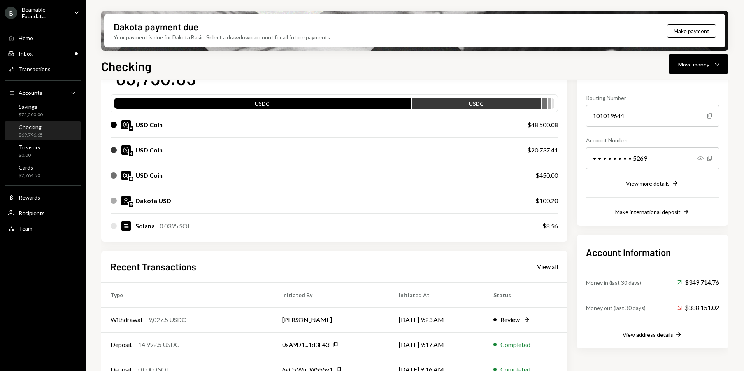
scroll to position [78, 0]
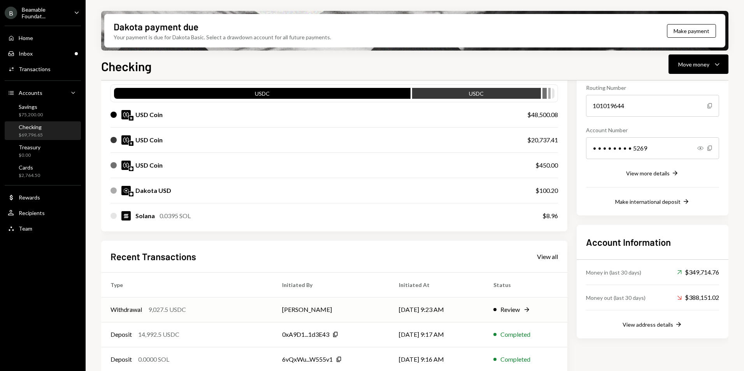
click at [351, 306] on td "[PERSON_NAME]" at bounding box center [331, 309] width 117 height 25
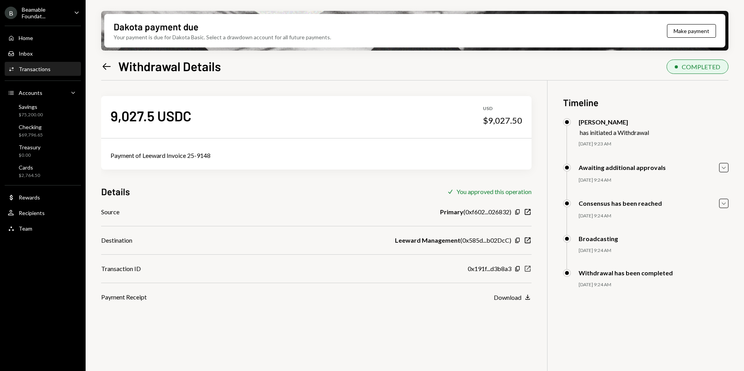
click at [526, 268] on icon "New Window" at bounding box center [528, 269] width 8 height 8
click at [38, 115] on div "$75,200.00" at bounding box center [31, 115] width 24 height 7
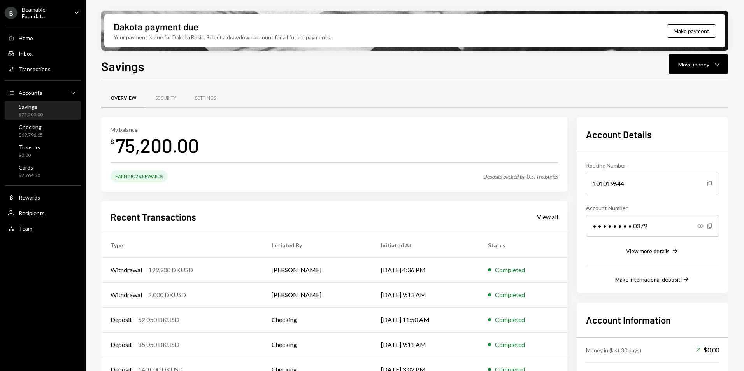
click at [536, 179] on div "Deposits backed by U.S. Treasuries" at bounding box center [521, 176] width 75 height 7
click at [691, 67] on div "Move money Caret Down" at bounding box center [699, 64] width 40 height 9
click at [691, 147] on div "Swap stablecoins" at bounding box center [692, 147] width 57 height 8
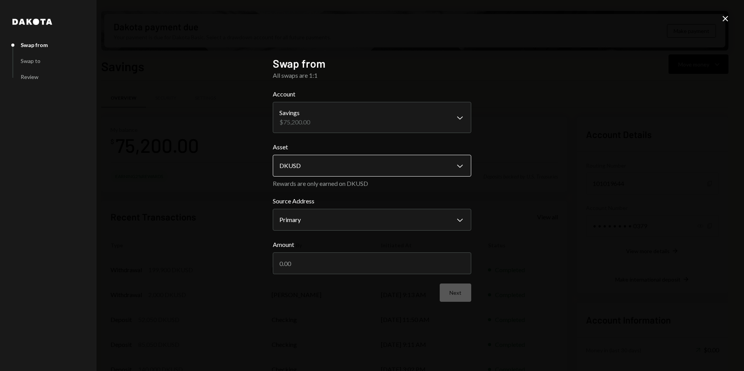
click at [332, 167] on body "B Beamable Foundat... Caret Down Home Home Inbox Inbox Activities Transactions …" at bounding box center [372, 185] width 744 height 371
click at [335, 124] on body "B Beamable Foundat... Caret Down Home Home Inbox Inbox Activities Transactions …" at bounding box center [372, 185] width 744 height 371
click at [318, 168] on body "B Beamable Foundat... Caret Down Home Home Inbox Inbox Activities Transactions …" at bounding box center [372, 185] width 744 height 371
click at [722, 20] on icon "Close" at bounding box center [725, 18] width 9 height 9
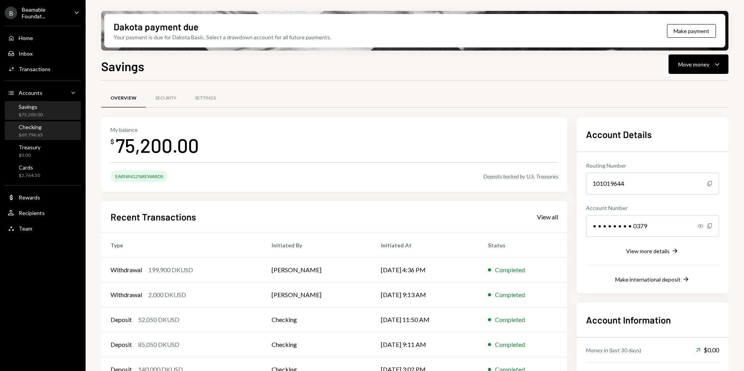
click at [49, 135] on div "Checking $69,796.65" at bounding box center [43, 131] width 70 height 15
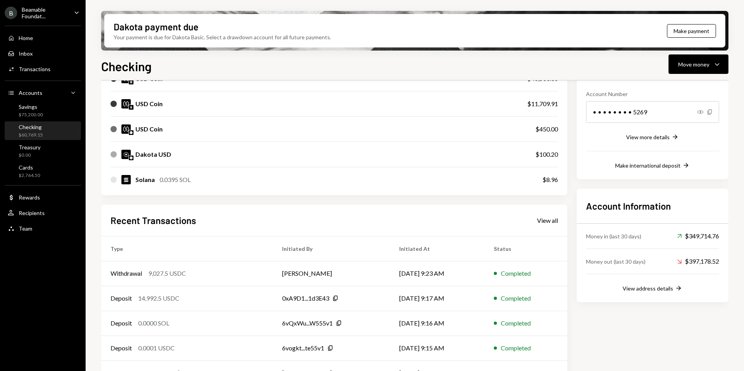
scroll to position [117, 0]
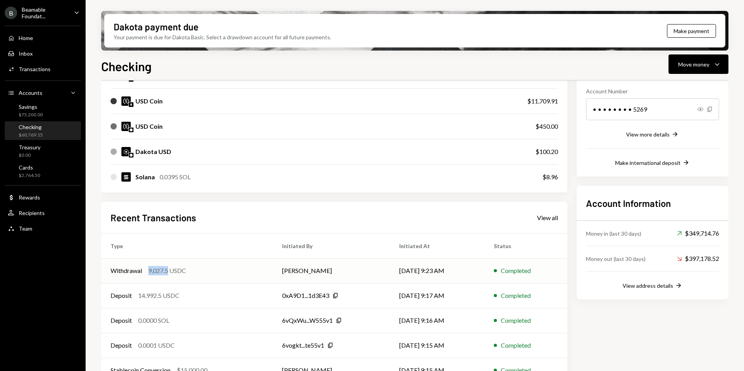
copy div "9,027.5"
drag, startPoint x: 150, startPoint y: 271, endPoint x: 169, endPoint y: 274, distance: 19.7
click at [169, 274] on div "9,027.5 USDC" at bounding box center [167, 270] width 38 height 9
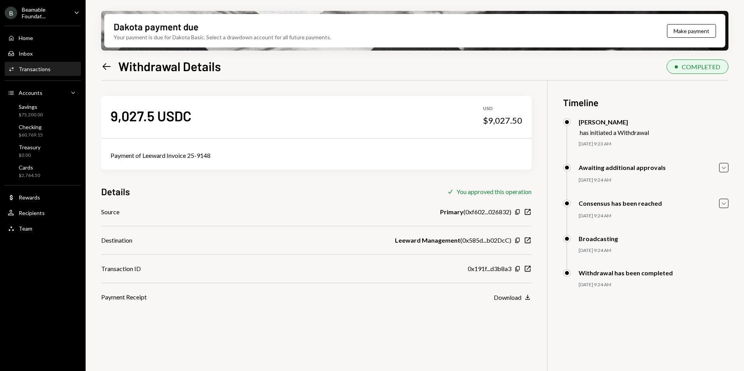
click at [109, 65] on icon "Left Arrow" at bounding box center [106, 66] width 11 height 11
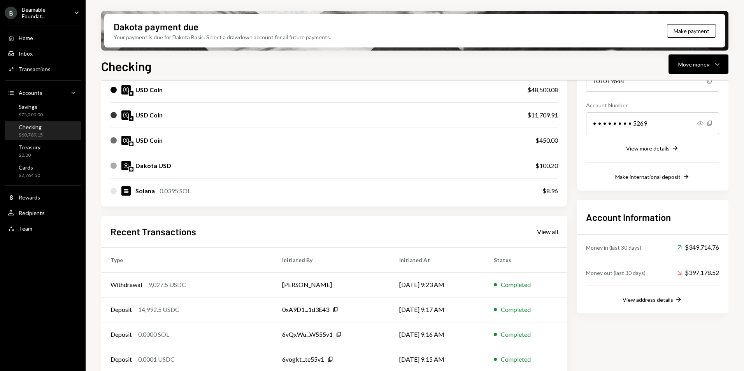
scroll to position [117, 0]
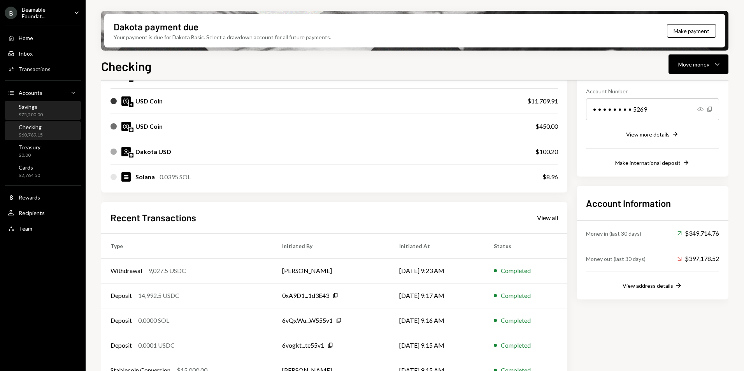
click at [37, 107] on div "Savings" at bounding box center [31, 107] width 24 height 7
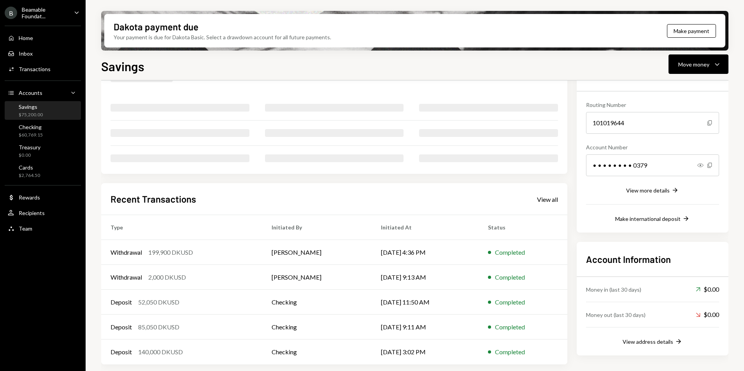
scroll to position [52, 0]
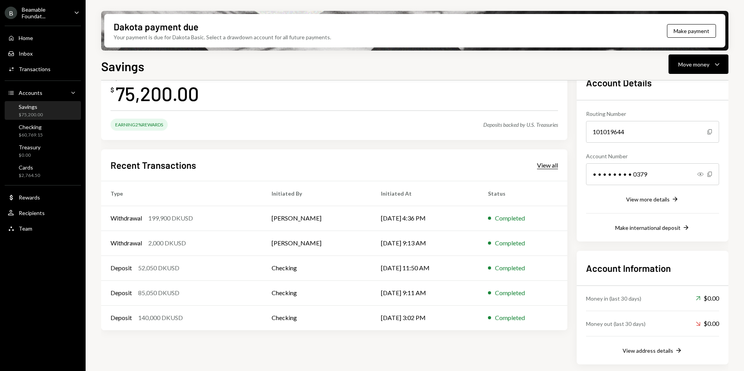
click at [550, 164] on div "View all" at bounding box center [547, 166] width 21 height 8
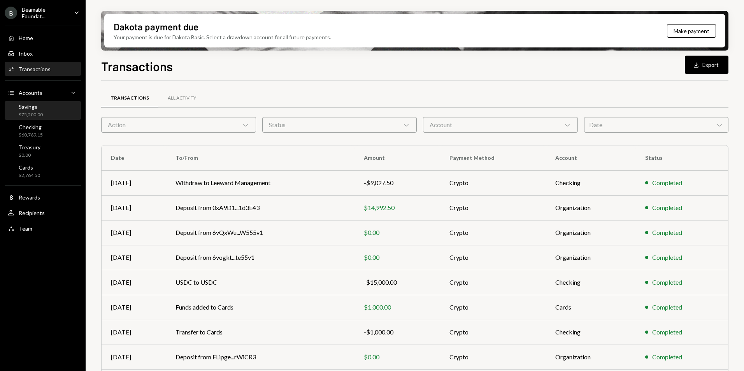
click at [32, 108] on div "Savings" at bounding box center [31, 107] width 24 height 7
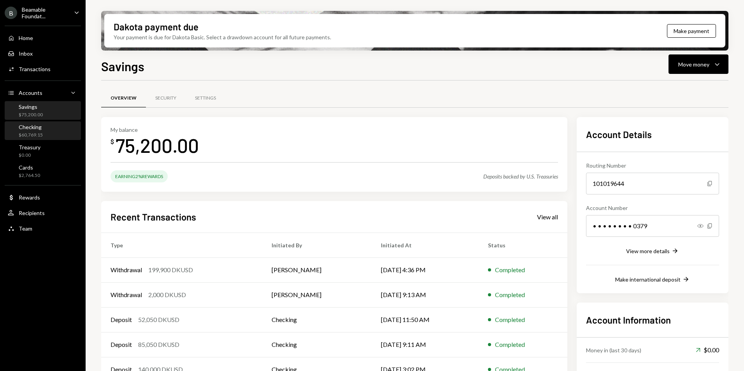
click at [45, 125] on div "Checking $60,769.15" at bounding box center [43, 131] width 70 height 15
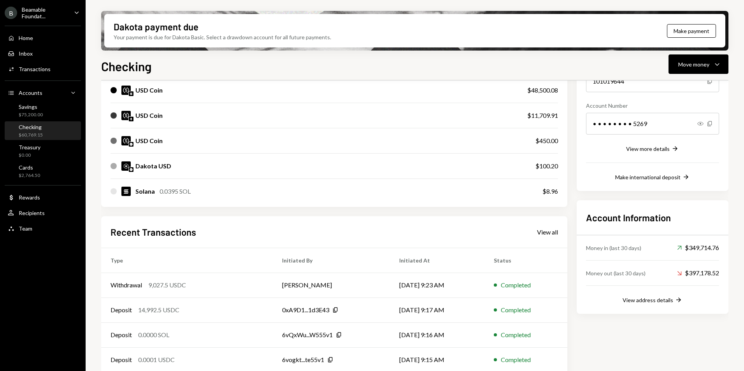
scroll to position [135, 0]
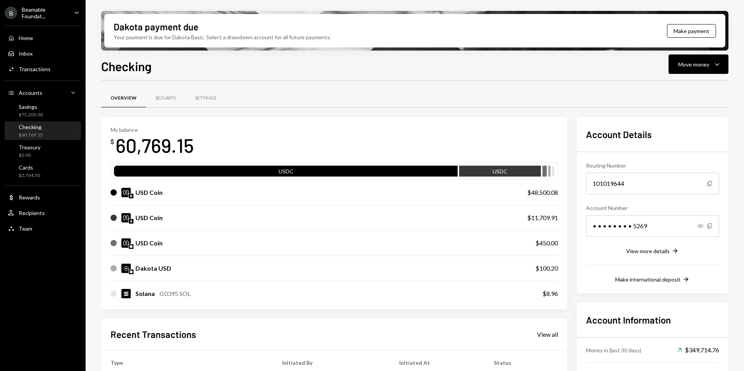
scroll to position [135, 0]
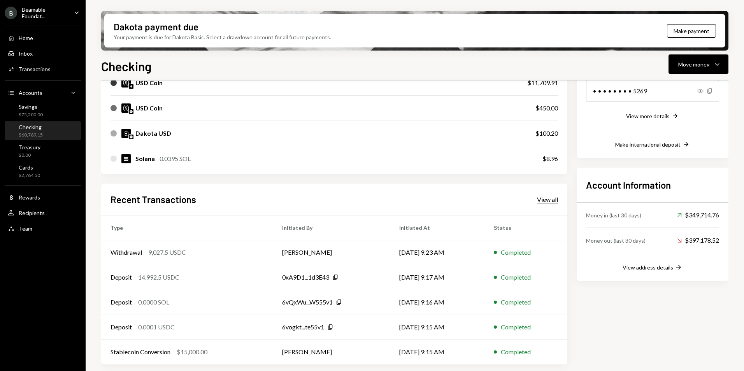
click at [544, 200] on div "View all" at bounding box center [547, 200] width 21 height 8
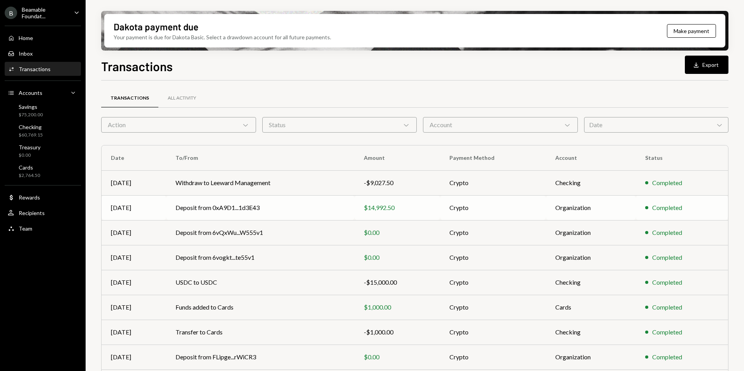
click at [285, 212] on td "Deposit from 0xA9D1...1d3E43" at bounding box center [260, 207] width 188 height 25
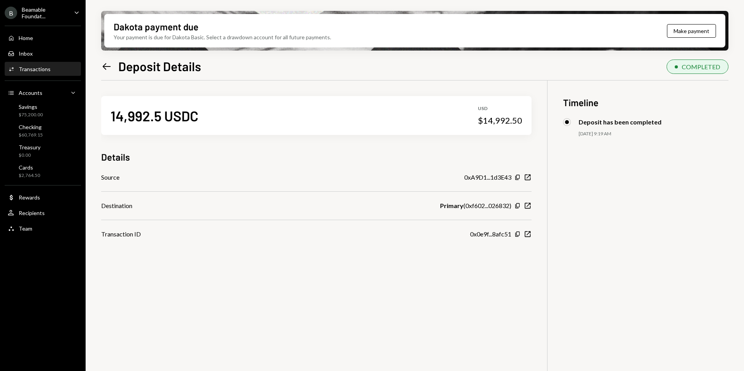
click at [106, 62] on icon "Left Arrow" at bounding box center [106, 66] width 11 height 11
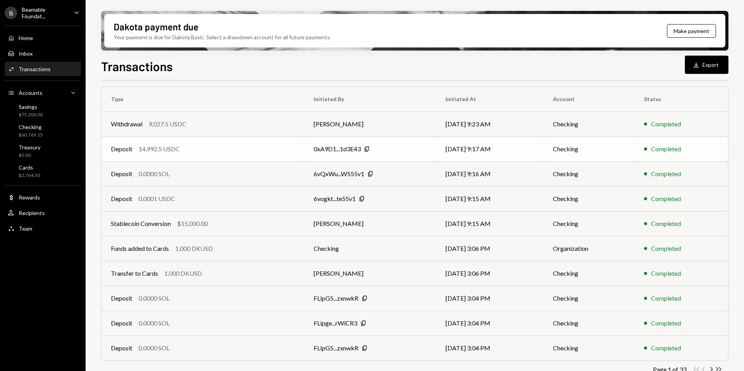
scroll to position [72, 0]
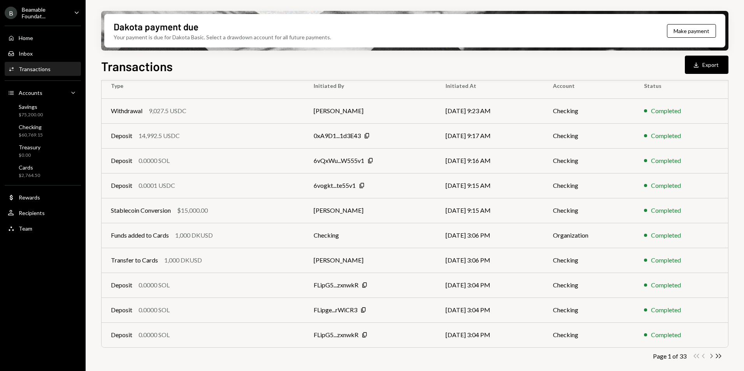
click at [709, 358] on icon "Chevron Right" at bounding box center [711, 356] width 7 height 7
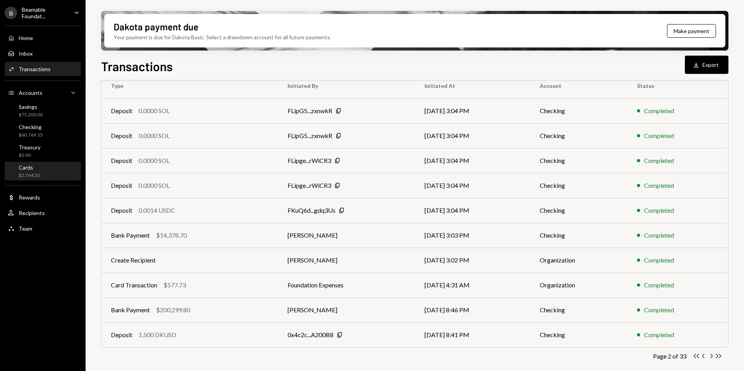
click at [44, 171] on div "Cards $2,764.50" at bounding box center [43, 171] width 70 height 15
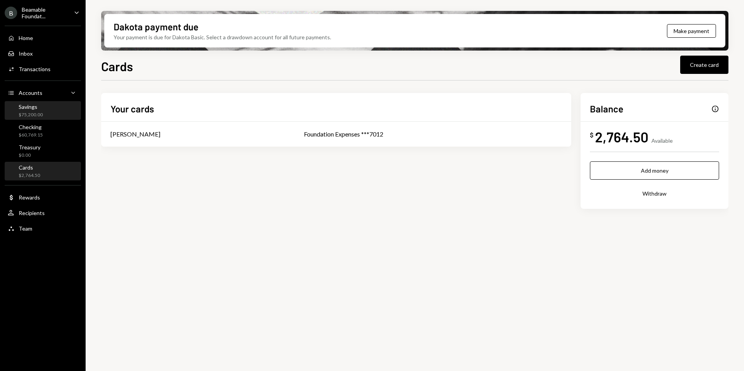
click at [50, 111] on div "Savings $75,200.00" at bounding box center [43, 111] width 70 height 15
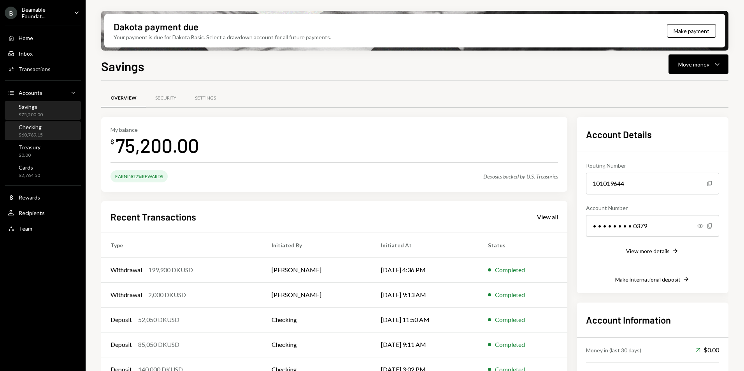
click at [39, 125] on div "Checking" at bounding box center [31, 127] width 24 height 7
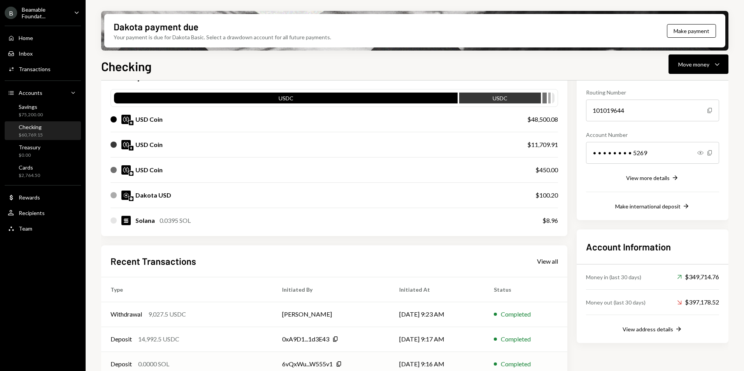
scroll to position [135, 0]
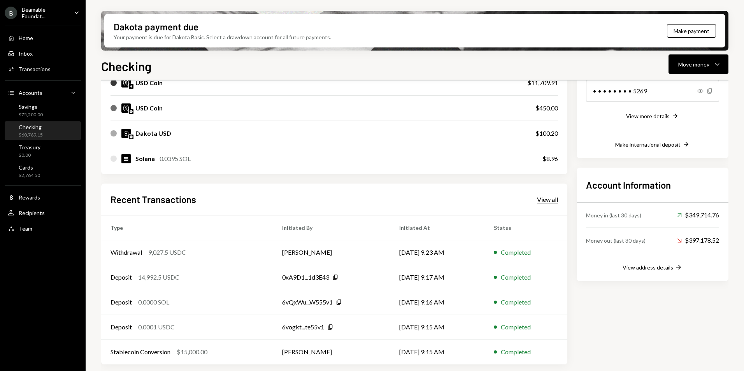
click at [554, 202] on div "View all" at bounding box center [547, 200] width 21 height 8
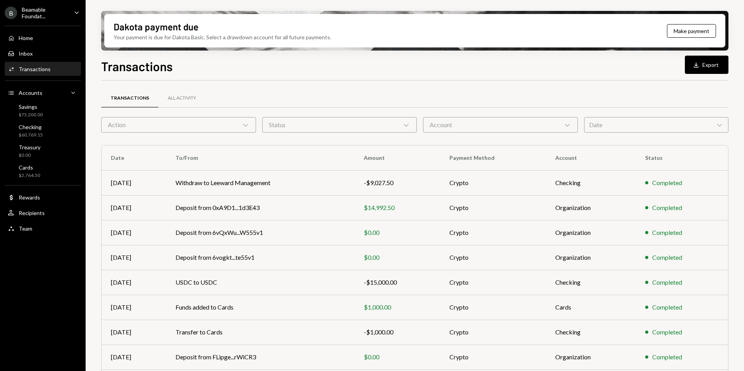
click at [176, 124] on div "Action Chevron Down" at bounding box center [178, 125] width 155 height 16
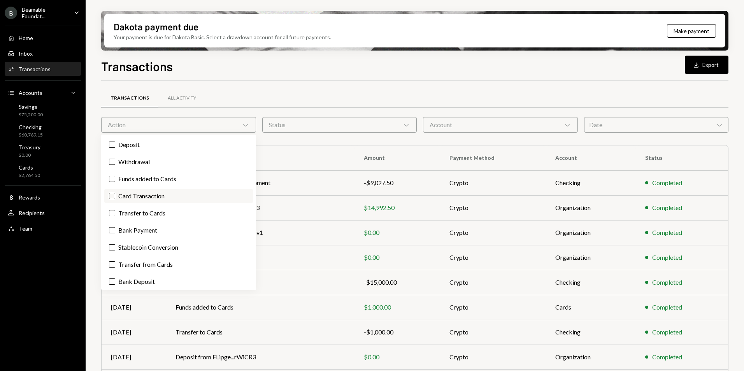
click at [172, 199] on label "Card Transaction" at bounding box center [178, 196] width 149 height 14
click at [115, 199] on button "Card Transaction" at bounding box center [112, 196] width 6 height 6
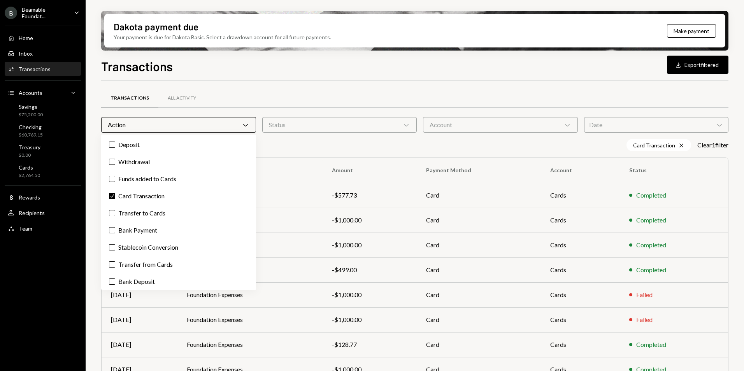
click at [388, 55] on div "Dakota payment due Your payment is due for Dakota Basic. Select a drawdown acco…" at bounding box center [415, 185] width 659 height 371
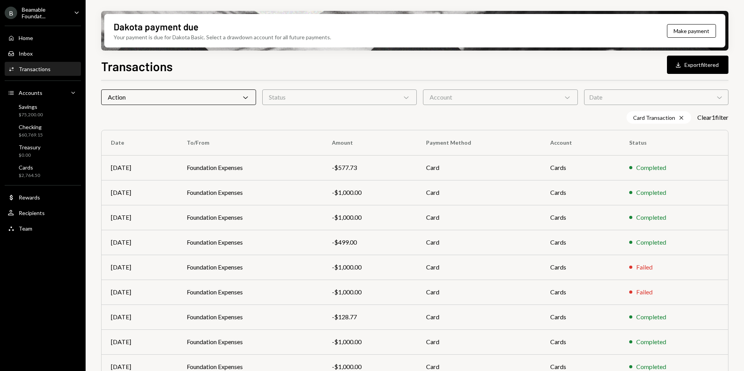
scroll to position [39, 0]
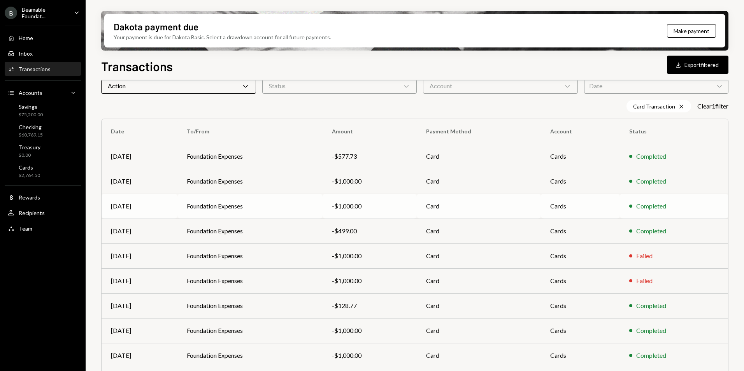
click at [274, 202] on td "Foundation Expenses" at bounding box center [251, 206] width 146 height 25
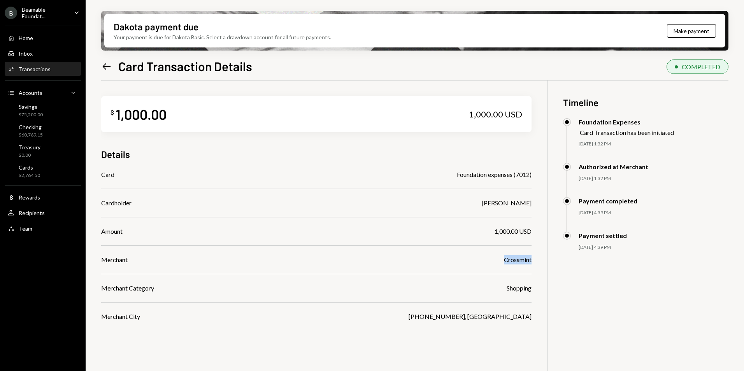
drag, startPoint x: 500, startPoint y: 259, endPoint x: 533, endPoint y: 261, distance: 33.2
click at [533, 261] on div "$ 1,000.00 1,000.00 USD Details Card Foundation expenses (7012) Cardholder LEST…" at bounding box center [415, 266] width 628 height 371
copy div "Crossmint"
click at [105, 67] on icon "Left Arrow" at bounding box center [106, 66] width 11 height 11
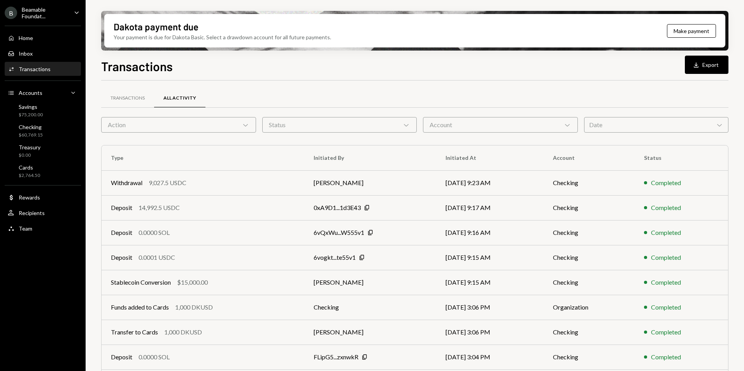
click at [133, 128] on div "Action Chevron Down" at bounding box center [178, 125] width 155 height 16
click at [128, 91] on div "Transactions" at bounding box center [127, 98] width 53 height 19
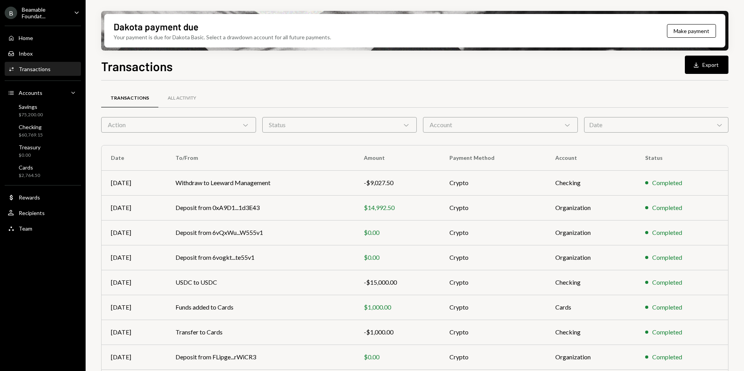
click at [141, 127] on div "Action Chevron Down" at bounding box center [178, 125] width 155 height 16
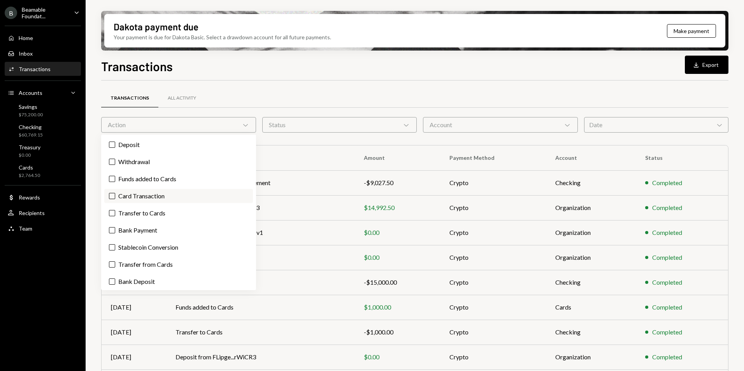
click at [156, 198] on label "Card Transaction" at bounding box center [178, 196] width 149 height 14
click at [115, 198] on button "Card Transaction" at bounding box center [112, 196] width 6 height 6
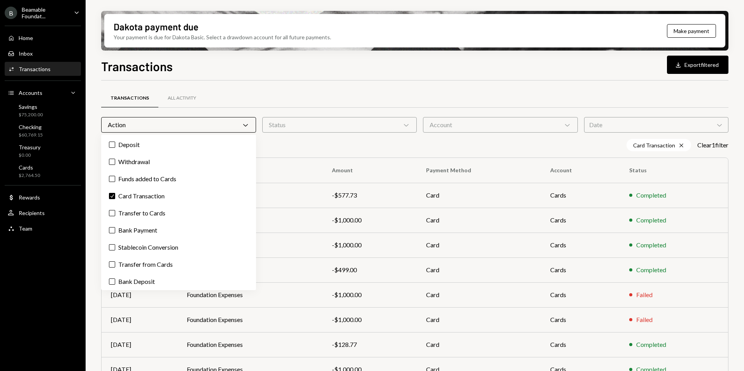
click at [305, 84] on div "Transactions All Activity Action Chevron Down Status Chevron Down Account Chevr…" at bounding box center [415, 265] width 628 height 368
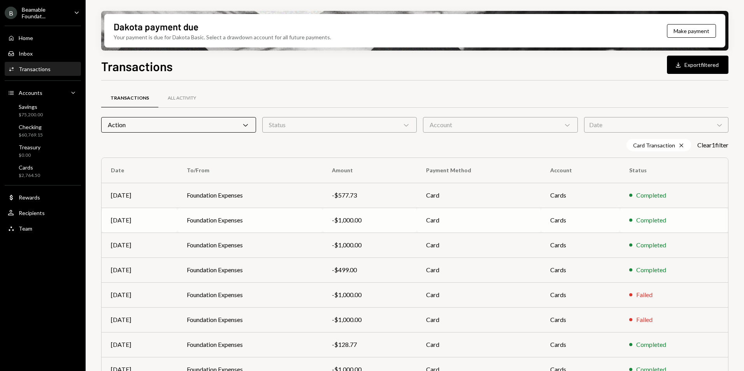
click at [296, 223] on td "Foundation Expenses" at bounding box center [251, 220] width 146 height 25
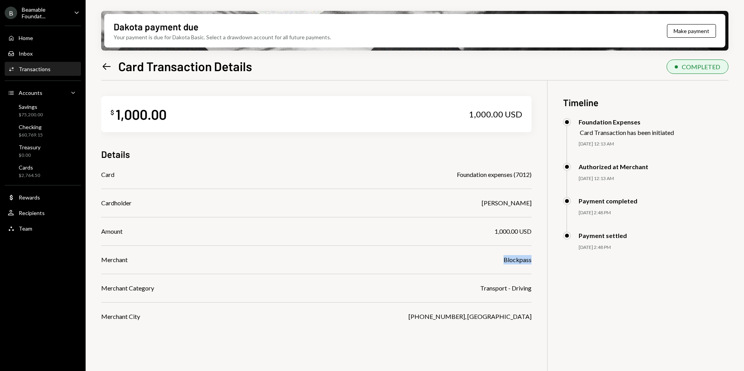
drag, startPoint x: 499, startPoint y: 261, endPoint x: 531, endPoint y: 262, distance: 31.9
click at [531, 262] on div "Merchant Blockpass" at bounding box center [316, 259] width 431 height 9
copy div "Blockpass"
click at [109, 61] on icon "Left Arrow" at bounding box center [106, 66] width 11 height 11
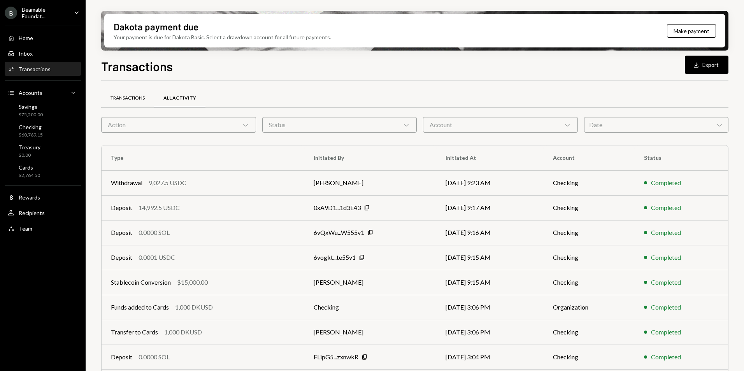
click at [140, 101] on div "Transactions" at bounding box center [128, 98] width 34 height 7
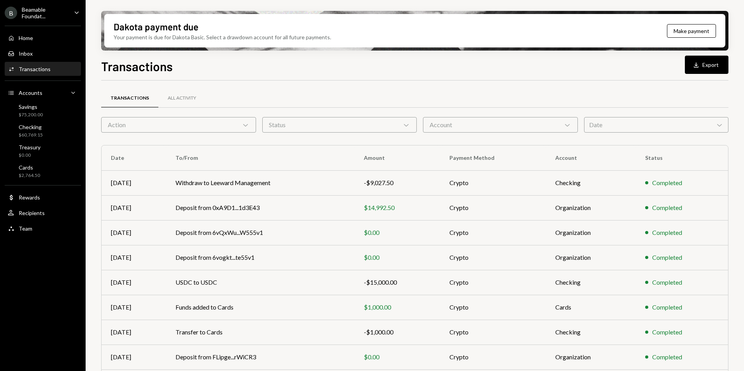
click at [157, 126] on div "Action Chevron Down" at bounding box center [178, 125] width 155 height 16
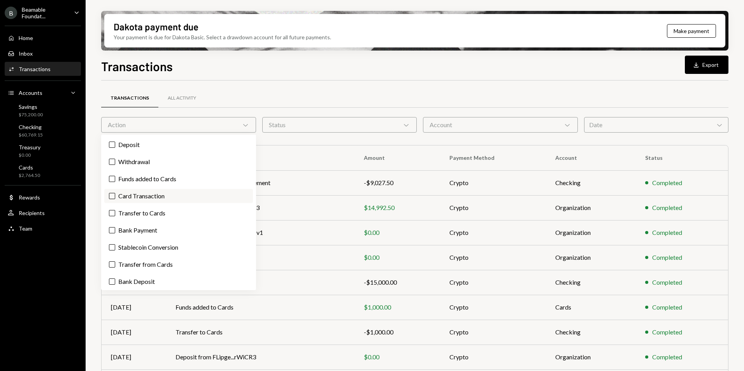
click at [170, 201] on label "Card Transaction" at bounding box center [178, 196] width 149 height 14
click at [115, 199] on button "Card Transaction" at bounding box center [112, 196] width 6 height 6
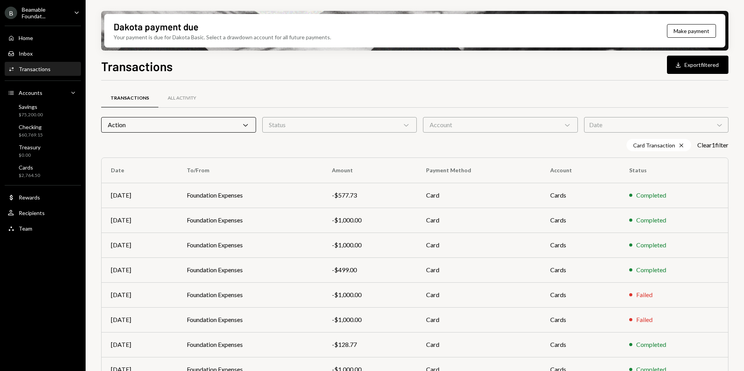
click at [321, 82] on div "Transactions All Activity Action Chevron Down Status Chevron Down Account Chevr…" at bounding box center [415, 265] width 628 height 368
click at [276, 201] on td "Foundation Expenses" at bounding box center [251, 195] width 146 height 25
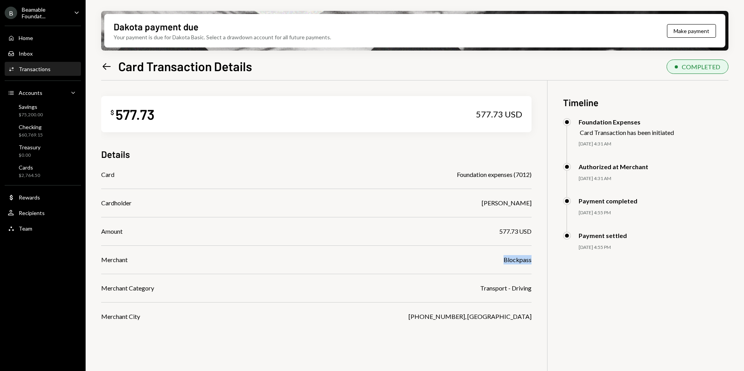
drag, startPoint x: 505, startPoint y: 259, endPoint x: 531, endPoint y: 263, distance: 26.8
click at [531, 263] on div "Blockpass" at bounding box center [518, 259] width 28 height 9
drag, startPoint x: 531, startPoint y: 263, endPoint x: 525, endPoint y: 262, distance: 6.3
copy div "Blockpass"
click at [109, 69] on icon "Left Arrow" at bounding box center [106, 66] width 11 height 11
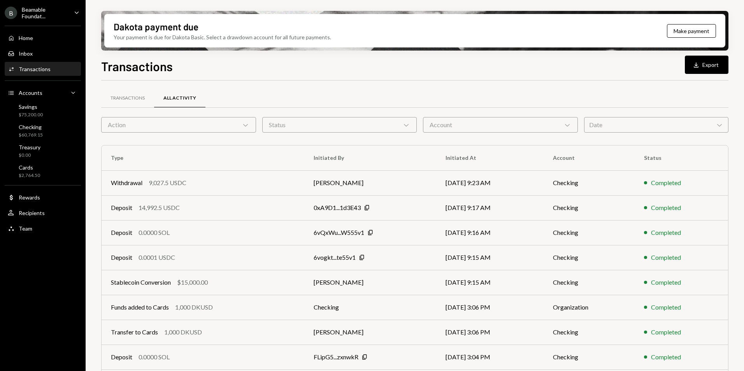
click at [147, 121] on div "Action Chevron Down" at bounding box center [178, 125] width 155 height 16
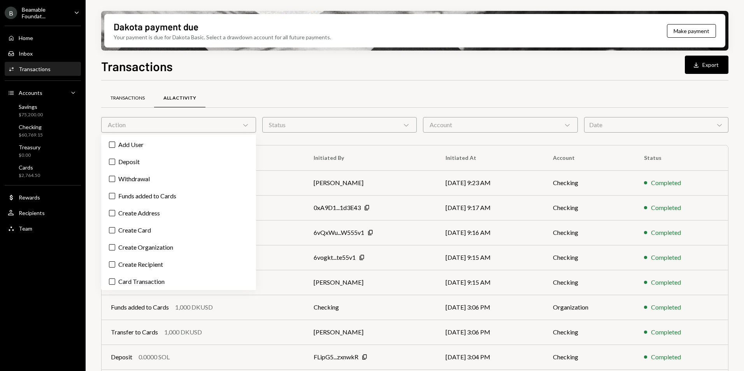
click at [136, 95] on div "Transactions" at bounding box center [128, 98] width 34 height 7
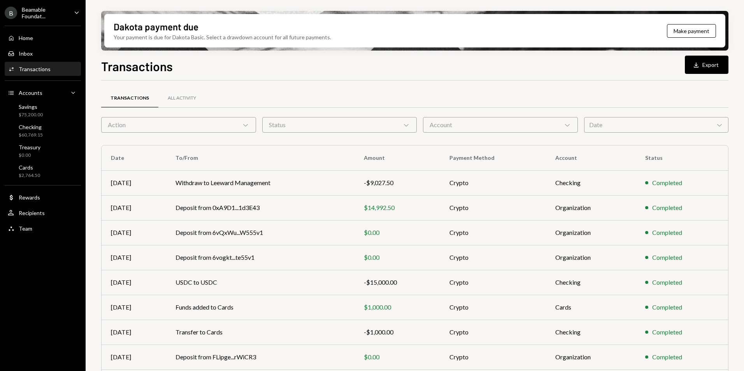
click at [149, 125] on div "Action Chevron Down" at bounding box center [178, 125] width 155 height 16
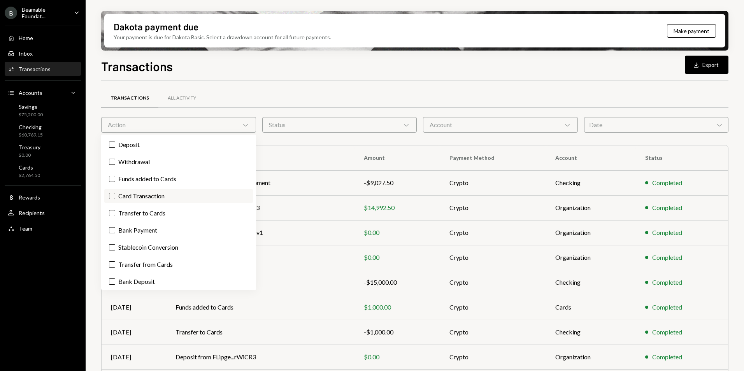
click at [168, 200] on label "Card Transaction" at bounding box center [178, 196] width 149 height 14
click at [115, 199] on button "Card Transaction" at bounding box center [112, 196] width 6 height 6
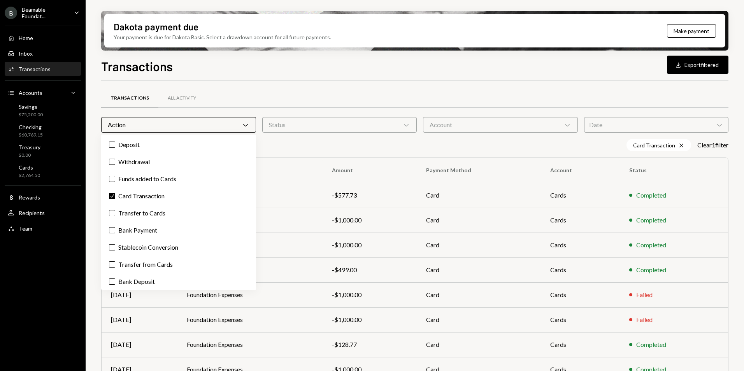
click at [334, 66] on div "Transactions Download Export filtered" at bounding box center [415, 65] width 628 height 17
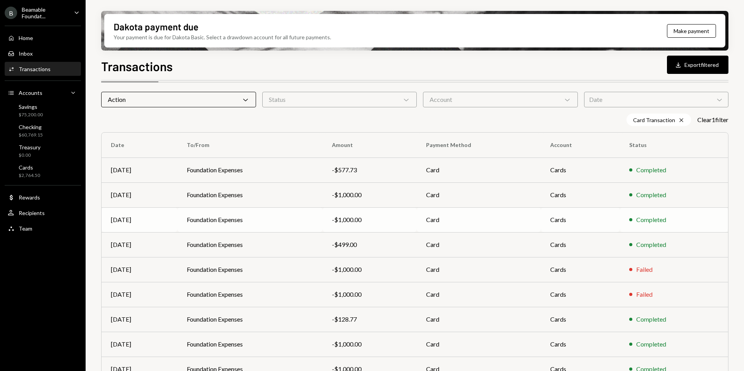
scroll to position [39, 0]
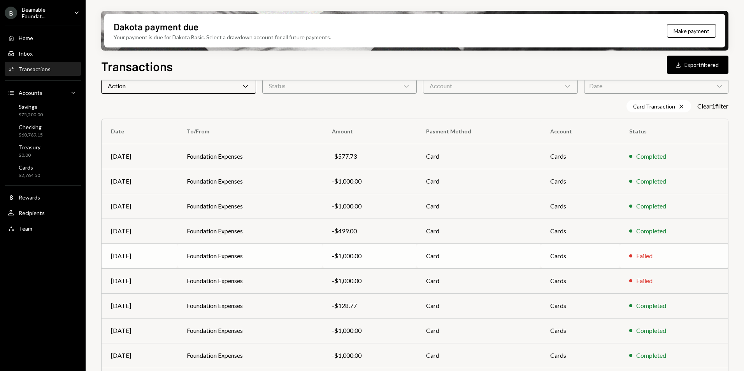
click at [306, 260] on td "Foundation Expenses" at bounding box center [251, 256] width 146 height 25
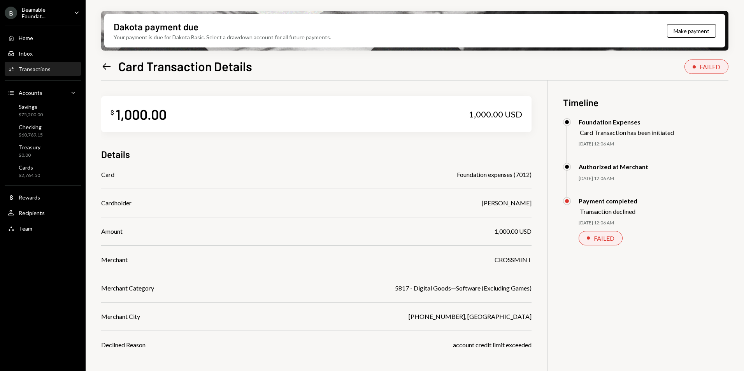
click at [101, 65] on div "Dakota payment due Your payment is due for Dakota Basic. Select a drawdown acco…" at bounding box center [415, 185] width 659 height 371
click at [103, 65] on icon "Left Arrow" at bounding box center [106, 66] width 11 height 11
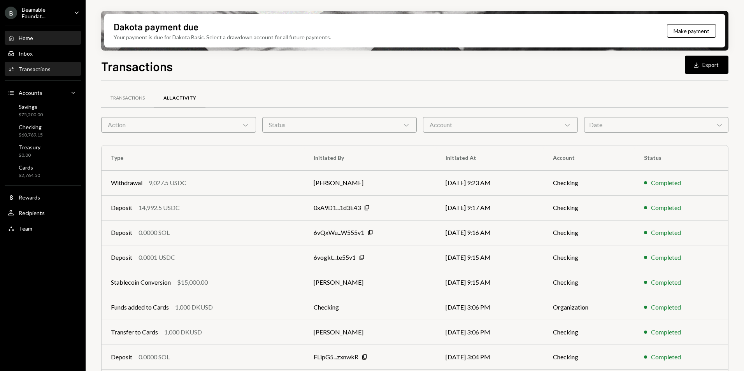
click at [53, 39] on div "Home Home" at bounding box center [43, 38] width 70 height 7
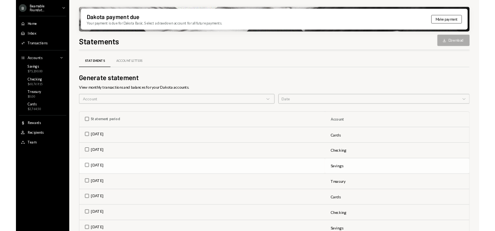
scroll to position [39, 0]
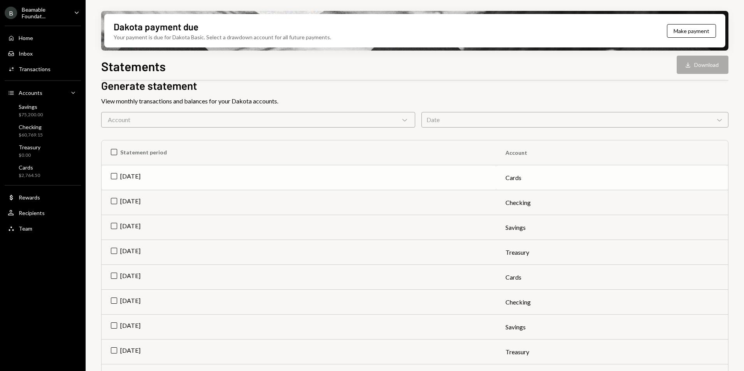
click at [119, 177] on td "[DATE]" at bounding box center [299, 177] width 395 height 25
click at [118, 203] on td "[DATE]" at bounding box center [299, 202] width 395 height 25
click at [112, 226] on td "[DATE]" at bounding box center [299, 227] width 395 height 25
click at [112, 251] on td "[DATE]" at bounding box center [299, 252] width 395 height 25
click at [701, 71] on button "Download Download (4)" at bounding box center [699, 65] width 59 height 18
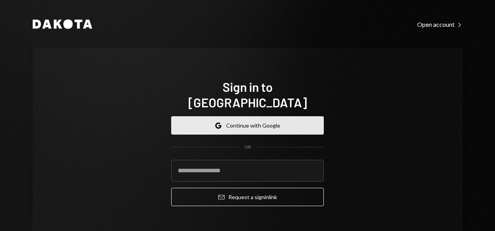
click at [255, 116] on button "Google Continue with Google" at bounding box center [247, 125] width 153 height 18
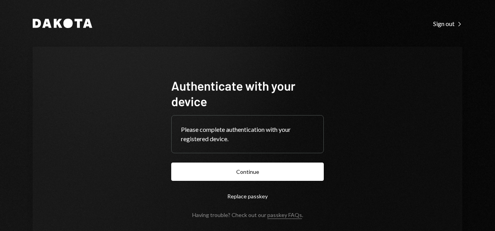
click at [247, 161] on form "Authenticate with your device Please complete authentication with your register…" at bounding box center [247, 148] width 153 height 141
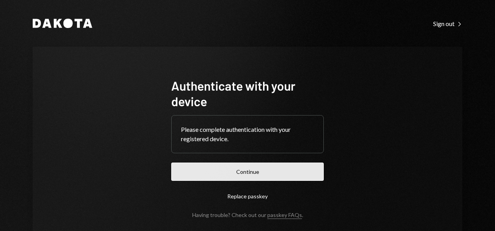
click at [247, 171] on button "Continue" at bounding box center [247, 172] width 153 height 18
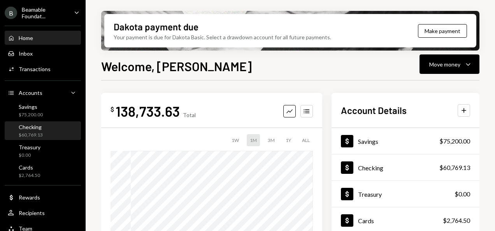
click at [41, 134] on div "$60,769.13" at bounding box center [31, 135] width 24 height 7
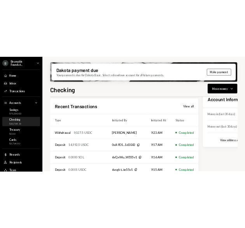
scroll to position [240, 0]
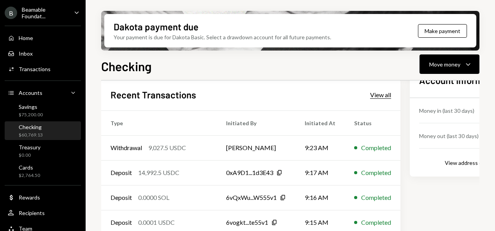
click at [380, 93] on div "View all" at bounding box center [380, 95] width 21 height 8
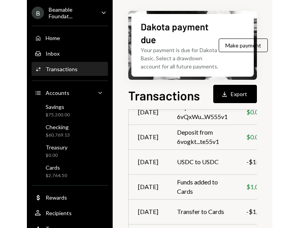
scroll to position [218, 0]
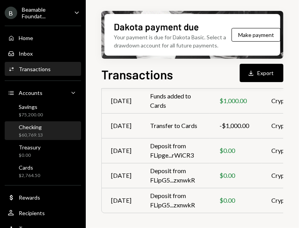
click at [44, 122] on div "Checking $60,769.13" at bounding box center [43, 131] width 70 height 18
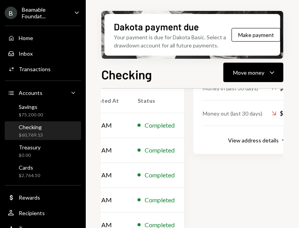
scroll to position [212, 217]
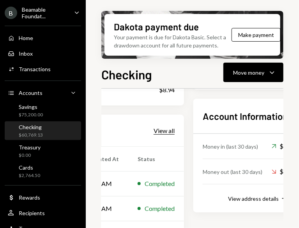
click at [169, 130] on div "View all" at bounding box center [163, 131] width 21 height 8
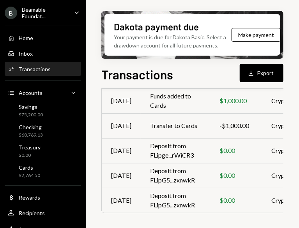
scroll to position [218, 130]
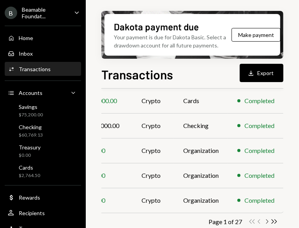
click at [267, 218] on icon "Chevron Right" at bounding box center [266, 221] width 7 height 7
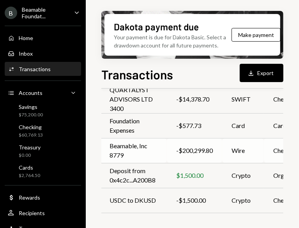
scroll to position [218, 129]
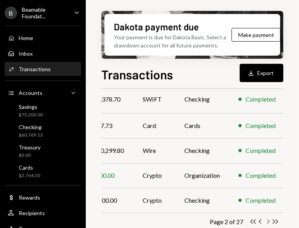
click at [265, 222] on icon "Chevron Right" at bounding box center [267, 221] width 7 height 7
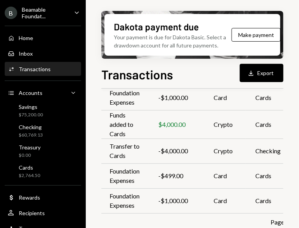
scroll to position [225, 103]
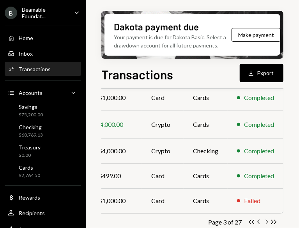
click at [265, 221] on icon "Chevron Right" at bounding box center [265, 221] width 7 height 7
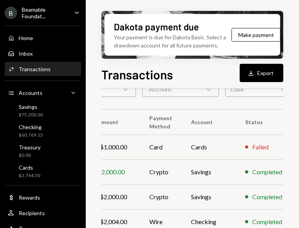
scroll to position [222, 125]
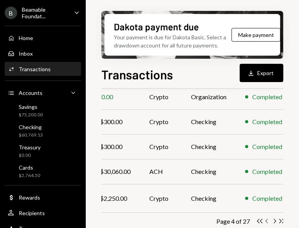
click at [259, 225] on div "Double Arrow Left Chevron Left Chevron Right Double Arrow Right" at bounding box center [271, 221] width 30 height 7
click at [263, 221] on icon "Chevron Left" at bounding box center [266, 221] width 7 height 7
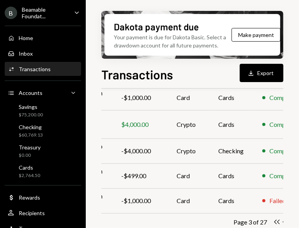
scroll to position [225, 103]
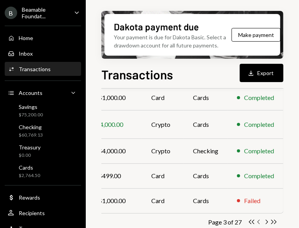
click at [257, 220] on icon "Chevron Left" at bounding box center [258, 221] width 7 height 7
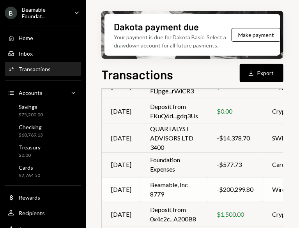
scroll to position [179, 0]
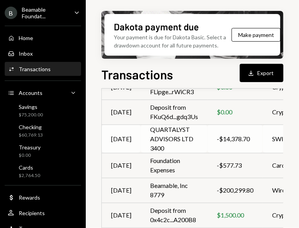
click at [185, 141] on td "QUARTALYST ADVISORS LTD 3400" at bounding box center [174, 139] width 67 height 28
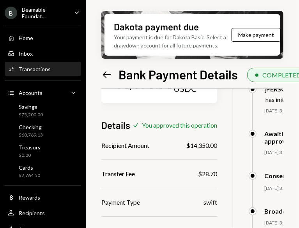
scroll to position [42, 0]
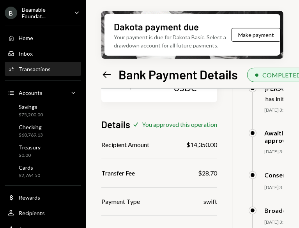
click at [107, 77] on icon "Left Arrow" at bounding box center [106, 74] width 11 height 11
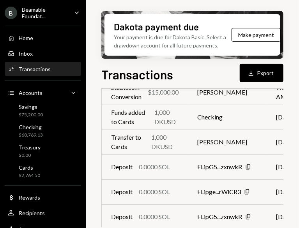
scroll to position [215, 0]
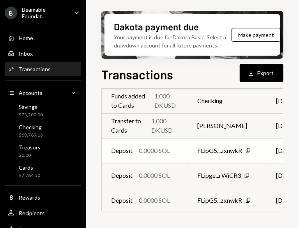
click at [205, 138] on td "FLipG5...zxnwkR Copy" at bounding box center [227, 150] width 79 height 25
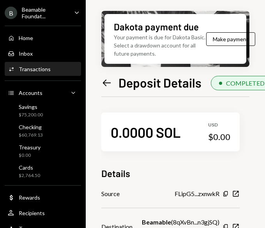
click at [102, 79] on icon "Left Arrow" at bounding box center [106, 82] width 11 height 11
